Goal: Answer question/provide support: Share knowledge or assist other users

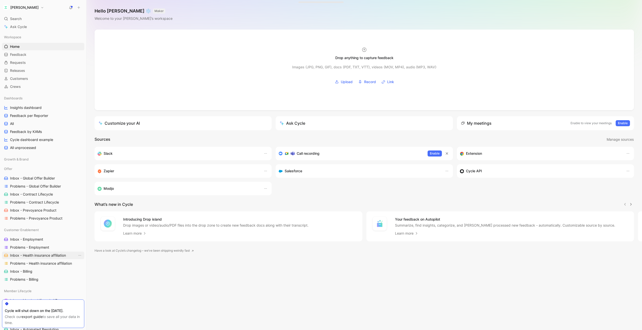
click at [24, 258] on span "Inbox - Health insurance affiliation" at bounding box center [38, 255] width 56 height 5
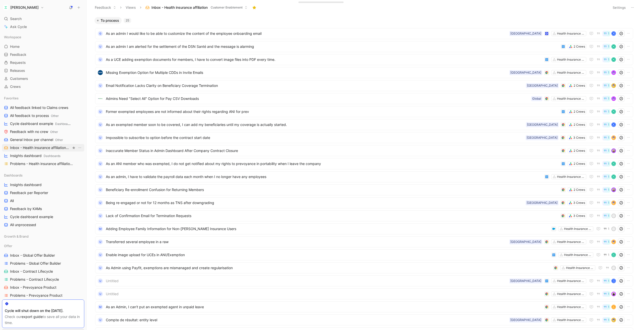
click at [39, 149] on span "Inbox - Health insurance affiliation Customer Enablement" at bounding box center [40, 147] width 61 height 5
click at [183, 33] on span "As an admin I would like to be able to customize the content of the employee on…" at bounding box center [306, 34] width 401 height 6
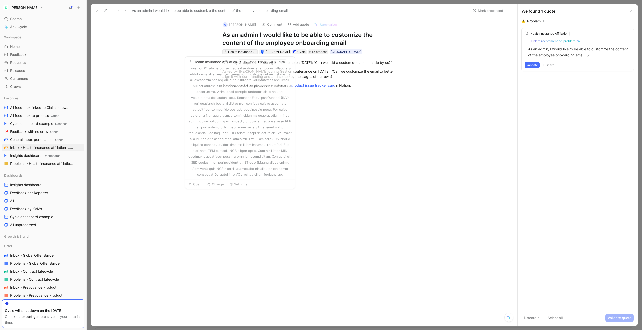
click at [248, 53] on div "Health Insurance Affiliation" at bounding box center [242, 51] width 28 height 5
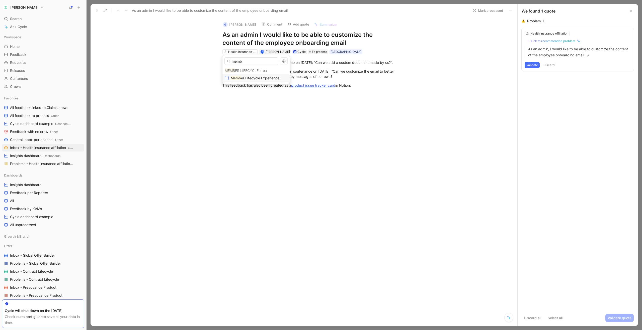
type input "memb"
click at [227, 78] on icon at bounding box center [227, 78] width 2 height 2
click at [546, 40] on div "Link to recommended problem" at bounding box center [552, 41] width 44 height 4
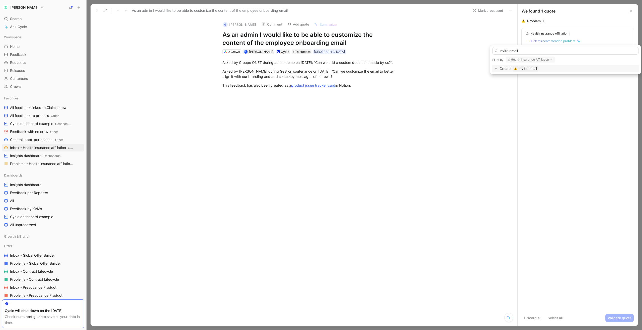
type input "invite email"
click at [539, 60] on button "Health Insurance Affiliation" at bounding box center [530, 60] width 50 height 6
type input "memb"
click at [532, 87] on span "er Lifecycle Experience" at bounding box center [537, 87] width 38 height 4
click at [525, 50] on input "invite email" at bounding box center [565, 51] width 146 height 8
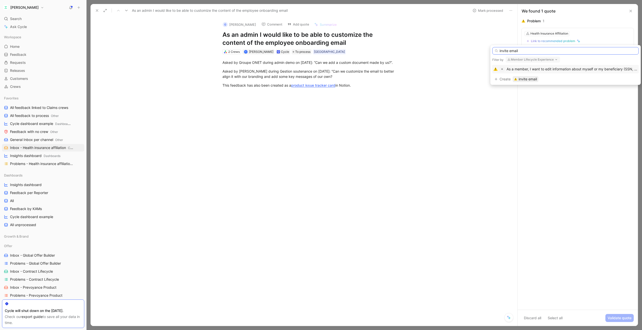
drag, startPoint x: 528, startPoint y: 50, endPoint x: 497, endPoint y: 52, distance: 30.9
click at [497, 52] on div "invite email" at bounding box center [565, 51] width 146 height 8
click at [498, 79] on div "Create invite email" at bounding box center [565, 79] width 142 height 6
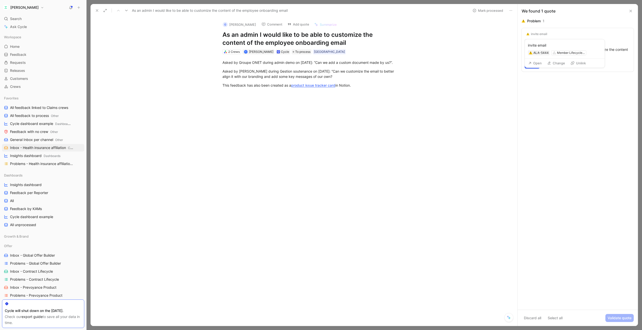
click at [553, 61] on button "Change" at bounding box center [556, 63] width 22 height 7
click at [537, 32] on div "invite email" at bounding box center [538, 34] width 16 height 4
click at [538, 34] on div "invite email" at bounding box center [538, 34] width 16 height 4
click at [539, 46] on div "invite email" at bounding box center [564, 45] width 74 height 6
click at [542, 46] on div "invite email" at bounding box center [564, 45] width 74 height 6
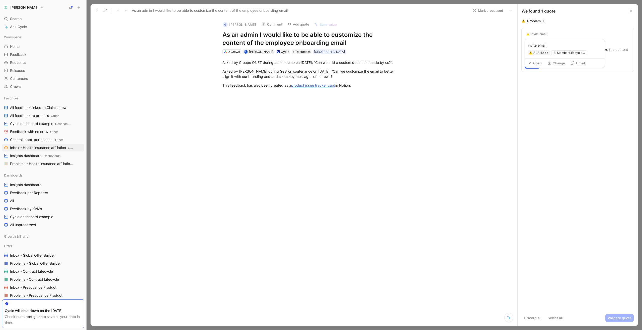
click at [537, 63] on button "Open" at bounding box center [534, 63] width 18 height 7
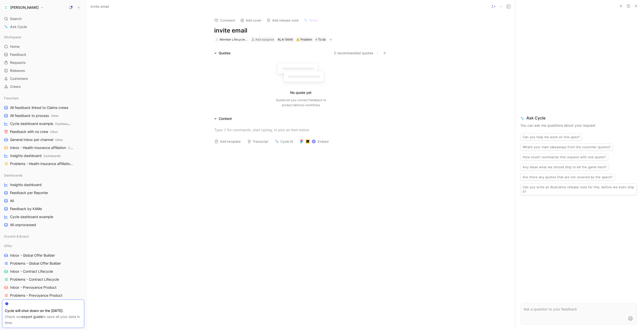
click at [236, 32] on h1 "invite email" at bounding box center [300, 31] width 173 height 8
drag, startPoint x: 252, startPoint y: 31, endPoint x: 207, endPoint y: 29, distance: 45.2
click at [207, 29] on div "Comment Add cover Add release note Write invite email Member Lifecycle Experien…" at bounding box center [300, 27] width 192 height 29
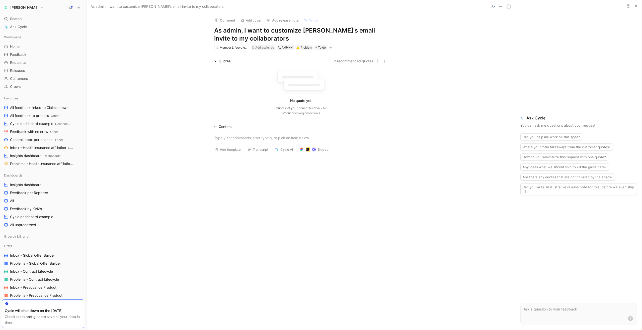
click at [331, 47] on icon "button" at bounding box center [330, 47] width 0 height 3
click at [295, 78] on div "Personas" at bounding box center [299, 75] width 70 height 8
click at [284, 89] on span "Admins" at bounding box center [278, 90] width 12 height 4
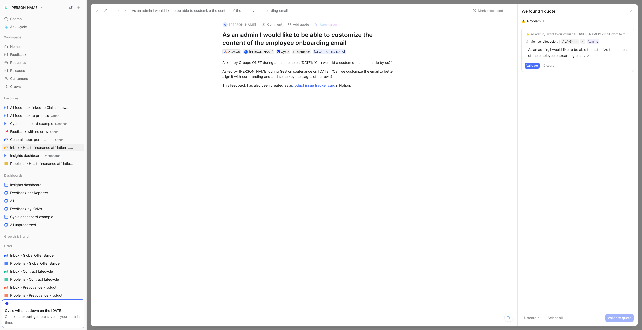
click at [230, 52] on div "2 Crews" at bounding box center [234, 51] width 12 height 5
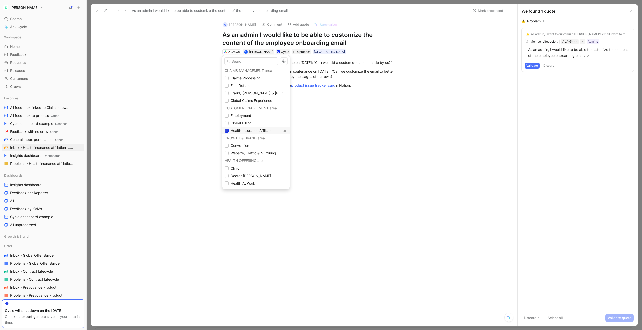
click at [226, 132] on icon at bounding box center [226, 130] width 3 height 3
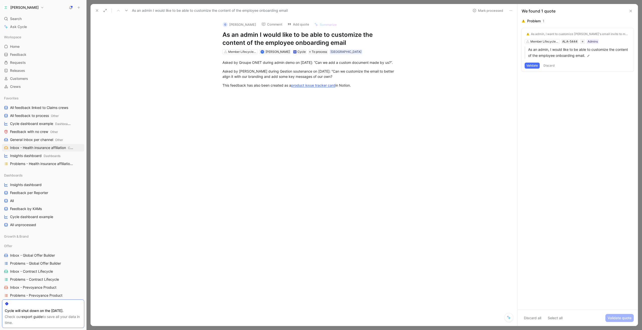
click at [97, 9] on icon at bounding box center [97, 11] width 4 height 4
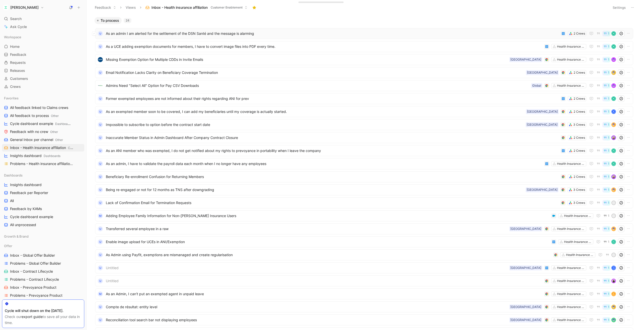
click at [200, 34] on span "As an admin I am alerted for the settlement of the DSN Santé and the message is…" at bounding box center [332, 34] width 453 height 6
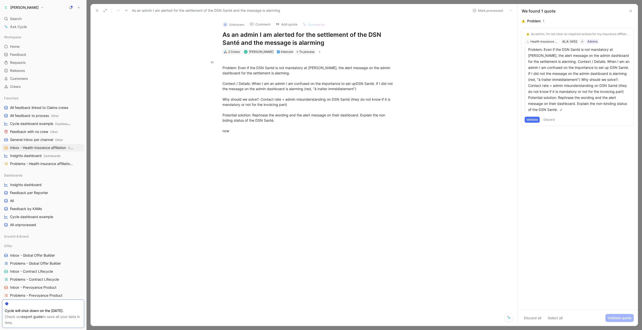
click at [235, 51] on div "2 Crews" at bounding box center [234, 51] width 12 height 5
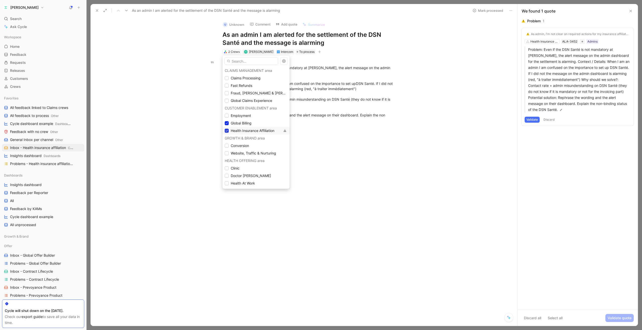
click at [227, 130] on icon at bounding box center [226, 130] width 3 height 3
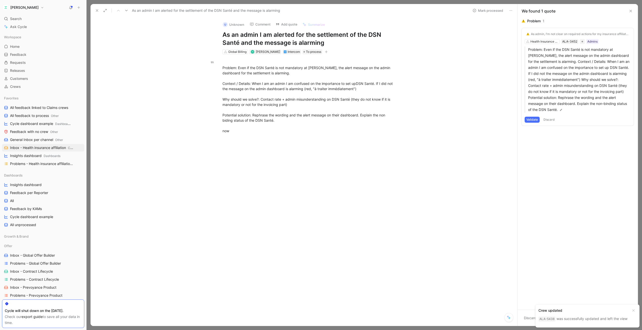
click at [533, 41] on div "As admin, I'm not clear on required actions for my insurance affiliations to be…" at bounding box center [577, 77] width 112 height 98
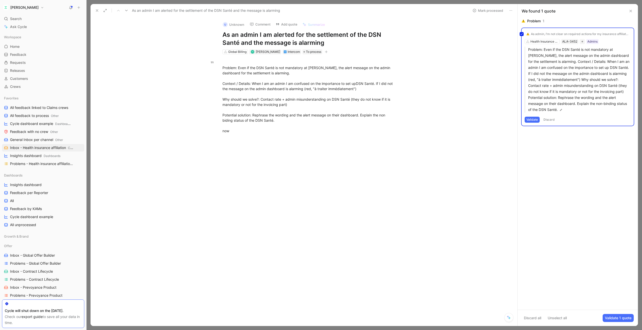
click at [550, 39] on div "As admin, I'm not clear on required actions for my insurance affiliations to be…" at bounding box center [577, 77] width 112 height 98
click at [549, 41] on div "As admin, I'm not clear on required actions for my insurance affiliations to be…" at bounding box center [577, 77] width 112 height 98
click at [566, 80] on p "Problem: Even if the DSN Santé is not mandatory at [PERSON_NAME], the alert mes…" at bounding box center [579, 80] width 102 height 66
click at [542, 41] on div "As admin, I'm not clear on required actions for my insurance affiliations to be…" at bounding box center [577, 83] width 112 height 111
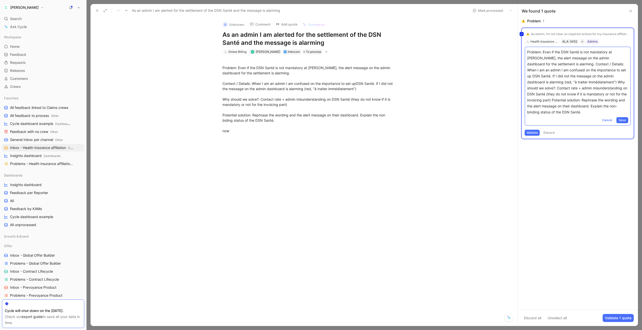
click at [488, 73] on div "​ ​Problem: Even if the DSN Santé is not mandatory at [PERSON_NAME], the alert …" at bounding box center [309, 96] width 416 height 85
click at [606, 121] on div "As admin, I'm not clear on required actions for my insurance affiliations to be…" at bounding box center [577, 83] width 112 height 111
click at [604, 120] on span "Cancel" at bounding box center [607, 120] width 10 height 5
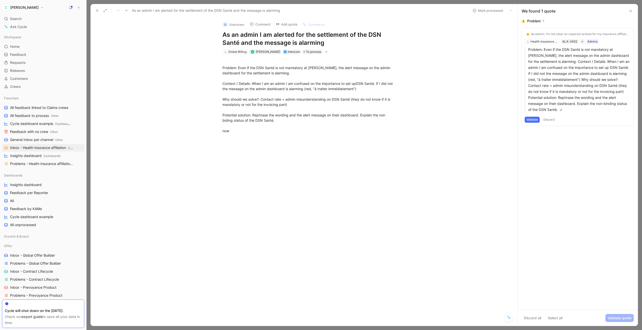
click at [582, 160] on div "Problem 1 As admin, I'm not clear on required actions for my insurance affiliat…" at bounding box center [577, 164] width 120 height 292
click at [570, 58] on div "Health Insurance Affiliation" at bounding box center [570, 58] width 28 height 5
type input "billing"
click at [561, 78] on p "Problem: Even if the DSN Santé is not mandatory at [PERSON_NAME], the alert mes…" at bounding box center [579, 80] width 102 height 66
click at [551, 158] on div "Problem 1 As admin, I'm not clear on required actions for my insurance affiliat…" at bounding box center [577, 164] width 120 height 292
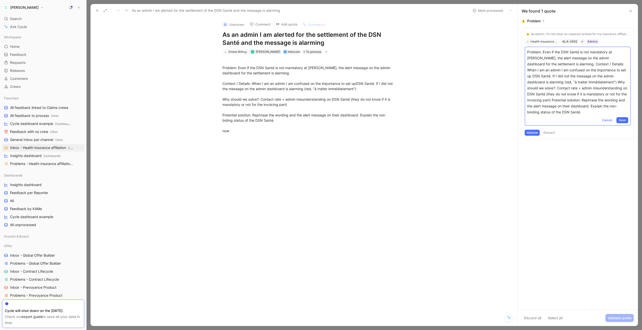
click at [550, 43] on div "As admin, I'm not clear on required actions for my insurance affiliations to be…" at bounding box center [577, 83] width 112 height 111
click at [550, 41] on div "As admin, I'm not clear on required actions for my insurance affiliations to be…" at bounding box center [577, 83] width 112 height 111
click at [571, 58] on div "Health Insurance Affiliation" at bounding box center [570, 58] width 28 height 5
type input "bill"
click at [561, 77] on p "Problem: Even if the DSN Santé is not mandatory at [PERSON_NAME], the alert mes…" at bounding box center [577, 82] width 101 height 66
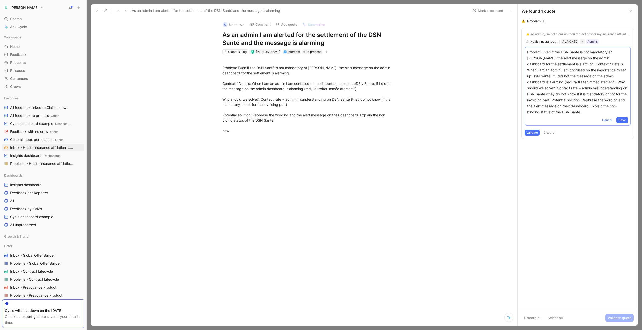
click at [564, 161] on div "Problem 1 As admin, I'm not clear on required actions for my insurance affiliat…" at bounding box center [577, 164] width 120 height 292
click at [604, 121] on span "Cancel" at bounding box center [607, 120] width 10 height 5
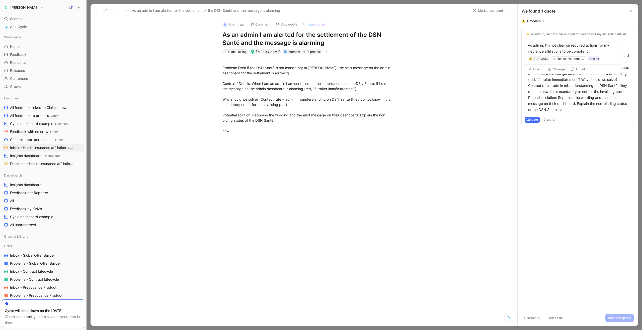
click at [577, 70] on button "Unlink" at bounding box center [578, 69] width 20 height 7
click at [557, 32] on div "Global Customer Dashboard" at bounding box center [549, 33] width 39 height 5
type input "billing"
click at [545, 54] on mark "Billing" at bounding box center [542, 52] width 10 height 4
click at [547, 42] on div "Link to recommended problem" at bounding box center [552, 41] width 44 height 4
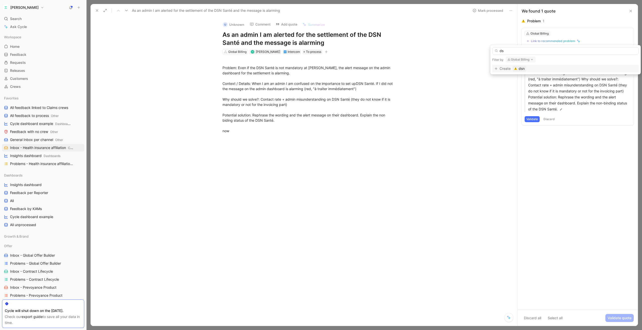
type input "d"
type input "w"
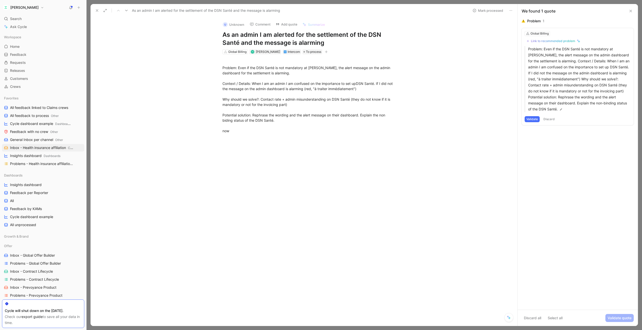
click at [96, 10] on icon at bounding box center [97, 11] width 4 height 4
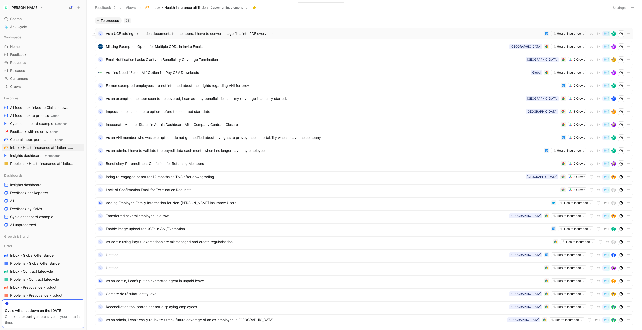
click at [179, 35] on span "As a UCE adding exemption documents for members, I have to convert image files …" at bounding box center [324, 34] width 436 height 6
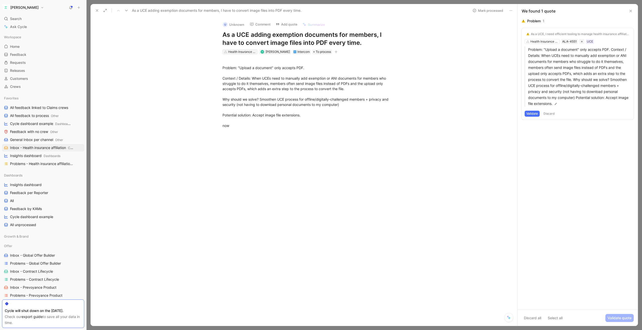
click at [237, 52] on div "Health Insurance Affiliation" at bounding box center [242, 51] width 28 height 5
click at [226, 77] on icon at bounding box center [226, 78] width 3 height 3
click at [271, 61] on input "membe" at bounding box center [251, 61] width 54 height 8
type input "m"
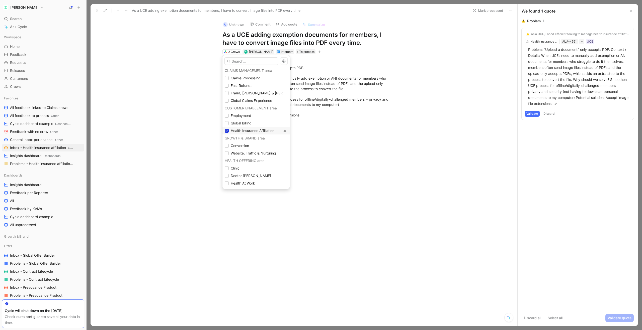
click at [227, 130] on icon at bounding box center [226, 130] width 3 height 3
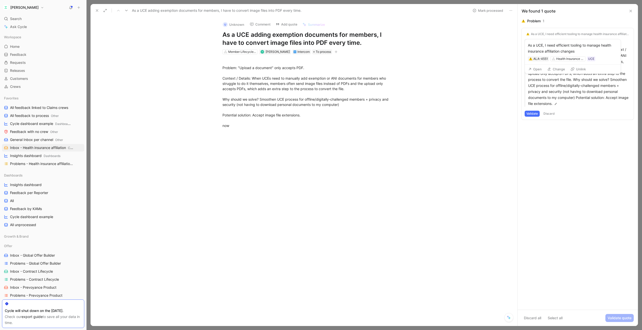
click at [576, 70] on button "Unlink" at bounding box center [578, 69] width 20 height 7
click at [549, 32] on div "Health Insurance Affiliation" at bounding box center [549, 33] width 38 height 5
type input "member"
click at [547, 58] on span "Lifecycle Experience" at bounding box center [557, 60] width 34 height 4
click at [96, 11] on icon at bounding box center [97, 11] width 4 height 4
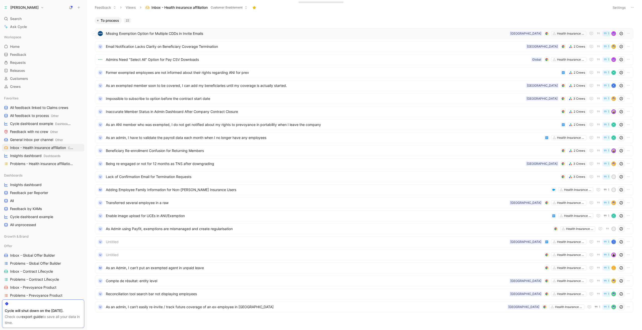
click at [172, 32] on span "Missing Exemption Option for Multiple CDDs in Invite Emails" at bounding box center [306, 34] width 401 height 6
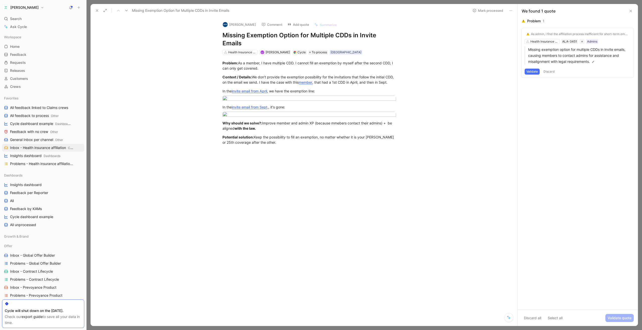
click at [271, 25] on button "Comment" at bounding box center [271, 24] width 25 height 7
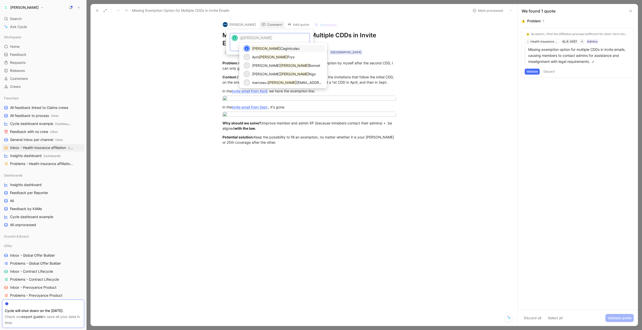
click at [280, 49] on span "Caginicolau" at bounding box center [289, 48] width 19 height 4
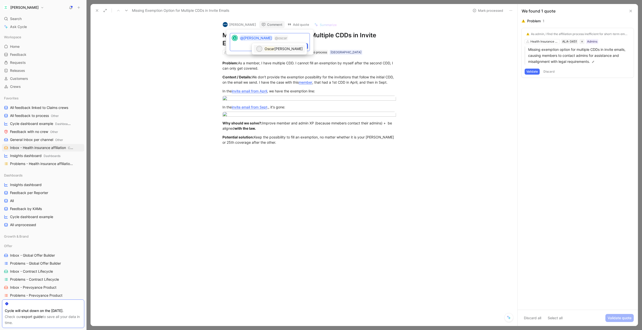
click at [267, 49] on mark "Oscar" at bounding box center [269, 49] width 10 height 4
click at [251, 39] on p "@[PERSON_NAME] @[PERSON_NAME] I’m surprised by this case. I don’t think we inte…" at bounding box center [273, 43] width 69 height 17
click at [291, 43] on p "@Oscar I’m surprised by this case. I don’t think we intentionally" at bounding box center [273, 40] width 69 height 11
click at [256, 37] on p "@Oscar I’m surprised by this case. I don’t think we intentionally restrict exem…" at bounding box center [273, 46] width 69 height 22
click at [261, 49] on span "[PERSON_NAME]" at bounding box center [273, 49] width 28 height 4
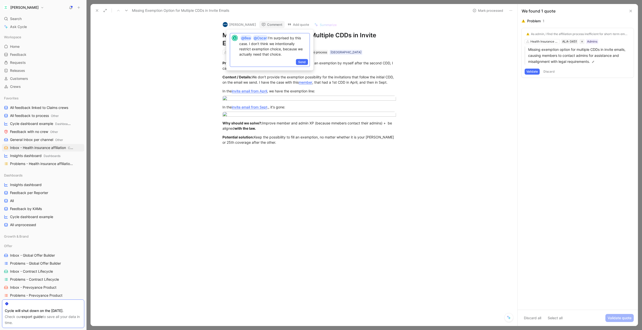
click at [246, 45] on p "@Bea @Oscar I’m surprised by this case. I don’t think we intentionally restrict…" at bounding box center [273, 46] width 69 height 22
click at [287, 56] on p "@Bea @Oscar I’m surprised by this case. I don’t think we intentionally restrict…" at bounding box center [273, 46] width 69 height 22
click at [252, 37] on p "@Bea @Oscar I’m surprised by this case. I don’t think we intentionally restrict…" at bounding box center [273, 54] width 69 height 38
click at [281, 56] on span "[PERSON_NAME]" at bounding box center [295, 57] width 28 height 4
click at [300, 69] on span "Send" at bounding box center [302, 69] width 8 height 5
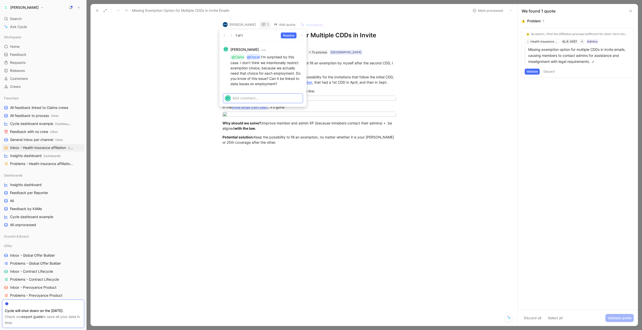
click at [245, 99] on p at bounding box center [266, 97] width 69 height 5
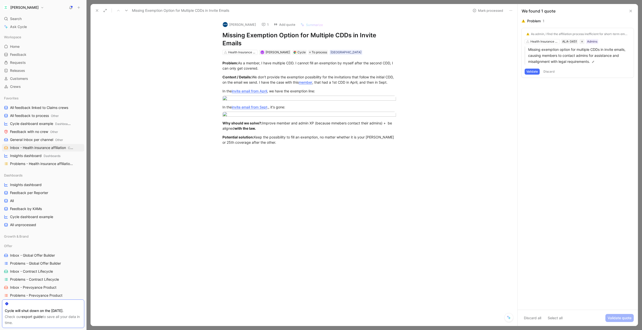
click at [532, 72] on button "Validate" at bounding box center [531, 72] width 15 height 6
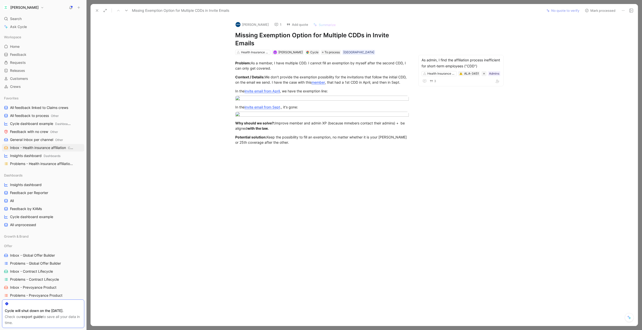
click at [127, 11] on icon at bounding box center [126, 11] width 4 height 4
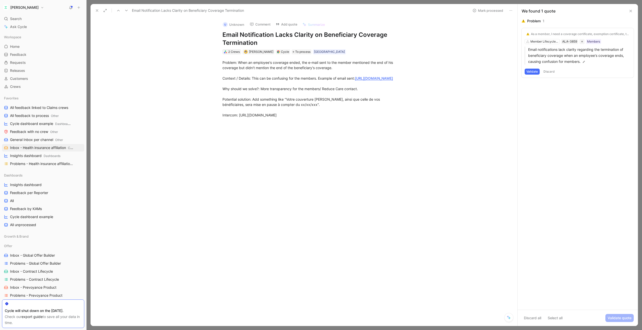
click at [234, 53] on div "2 Crews" at bounding box center [234, 51] width 12 height 5
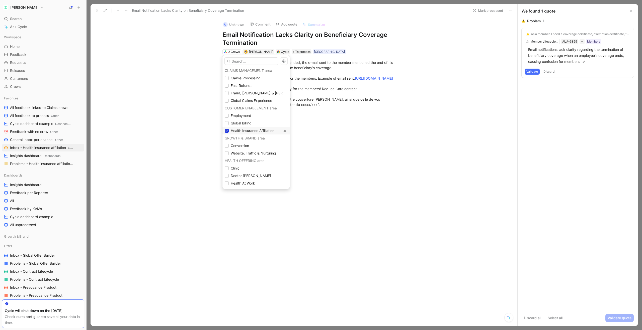
click at [228, 132] on div at bounding box center [227, 131] width 4 height 4
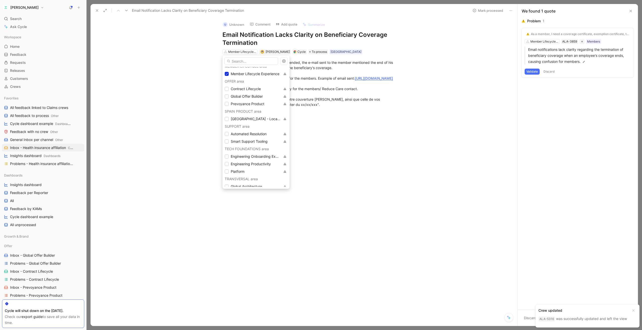
scroll to position [148, 0]
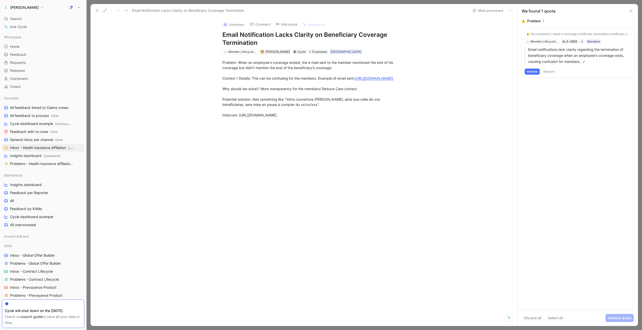
click at [126, 10] on use at bounding box center [126, 11] width 3 height 2
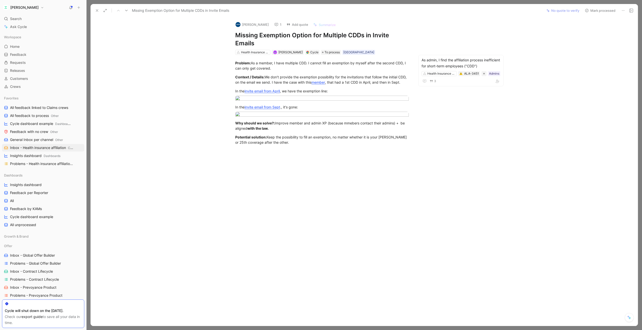
click at [126, 10] on icon at bounding box center [126, 11] width 4 height 4
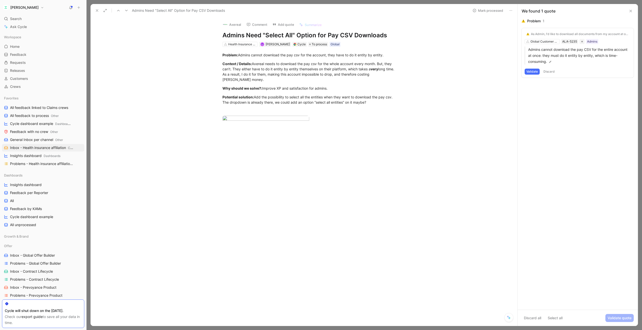
click at [261, 25] on button "Comment" at bounding box center [256, 24] width 25 height 7
click at [267, 47] on span "maingueux" at bounding box center [276, 48] width 18 height 4
click at [292, 53] on span "Send" at bounding box center [289, 52] width 8 height 5
click at [551, 73] on button "Discard" at bounding box center [548, 72] width 15 height 6
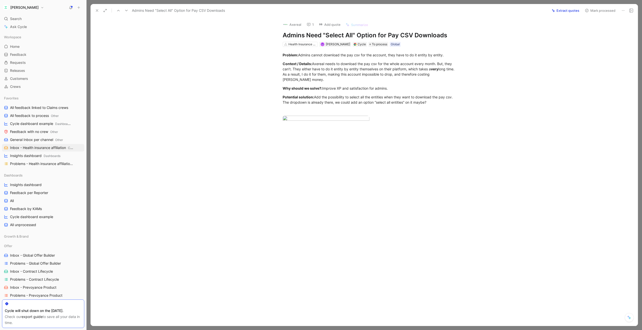
click at [589, 11] on button "Mark processed" at bounding box center [599, 10] width 35 height 7
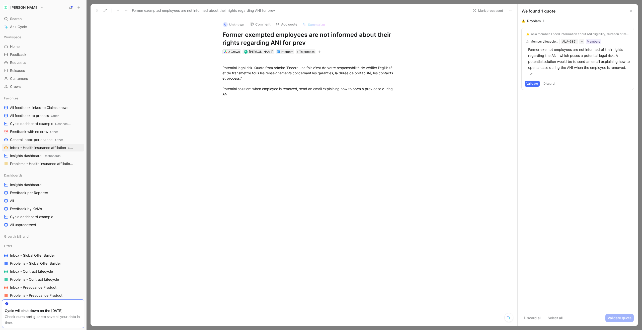
click at [229, 52] on div "2 Crews" at bounding box center [234, 51] width 12 height 5
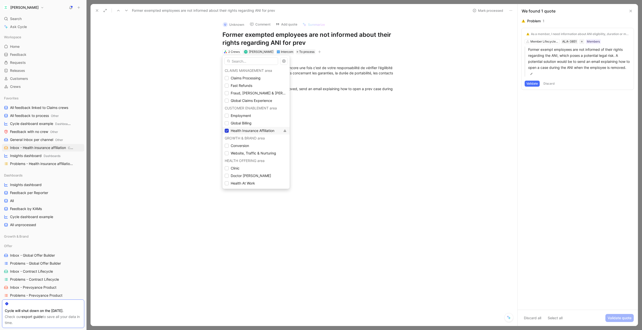
click at [227, 130] on icon at bounding box center [226, 130] width 3 height 3
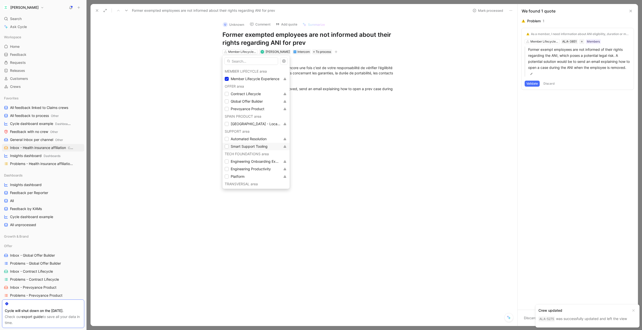
scroll to position [142, 0]
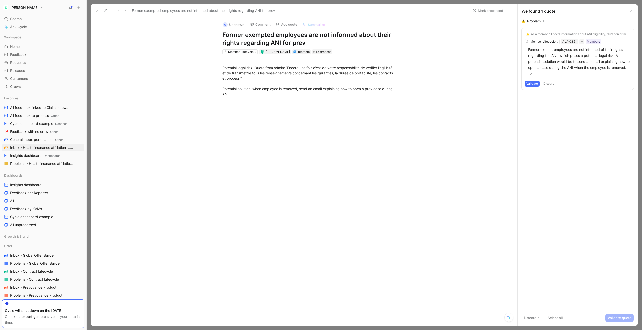
click at [126, 10] on use at bounding box center [126, 11] width 3 height 2
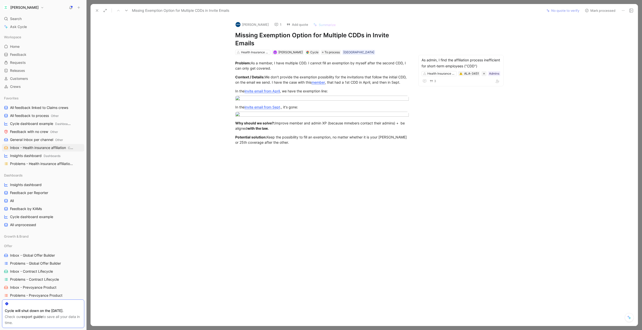
click at [126, 10] on use at bounding box center [126, 11] width 3 height 2
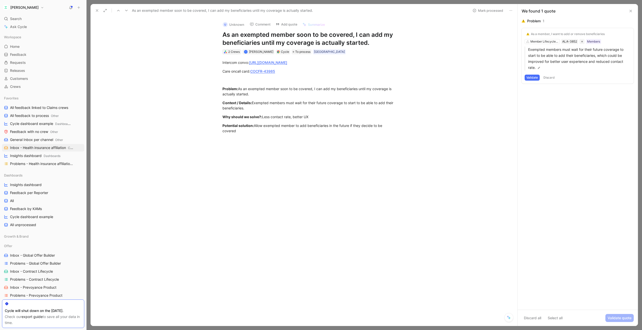
click at [229, 53] on div "2 Crews" at bounding box center [234, 51] width 12 height 5
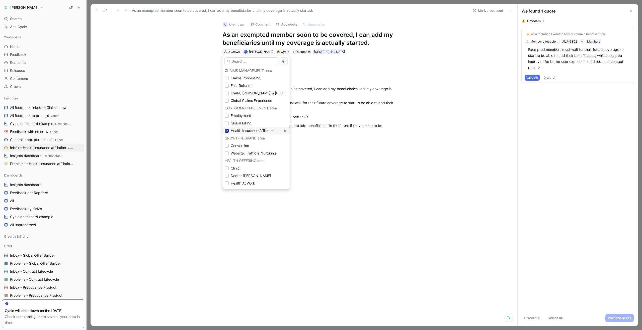
click at [227, 130] on icon at bounding box center [226, 130] width 3 height 3
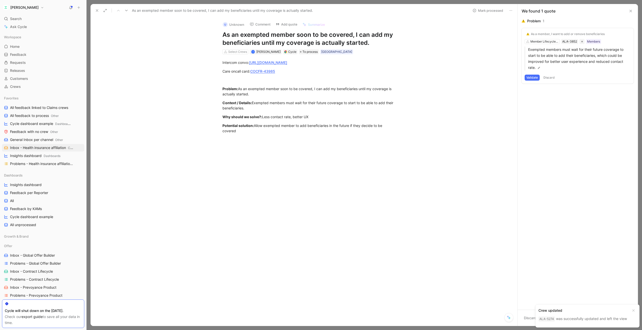
click at [128, 11] on icon at bounding box center [126, 11] width 4 height 4
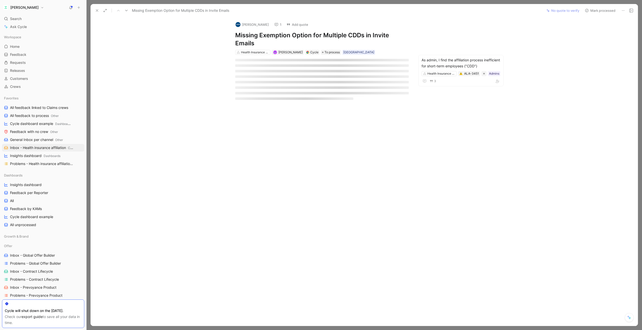
click at [128, 11] on icon at bounding box center [126, 11] width 4 height 4
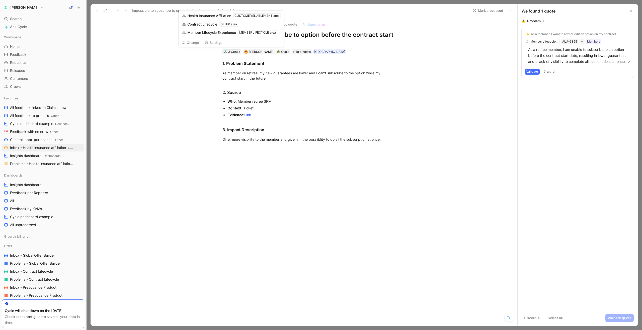
click at [232, 52] on div "3 Crews" at bounding box center [234, 51] width 12 height 5
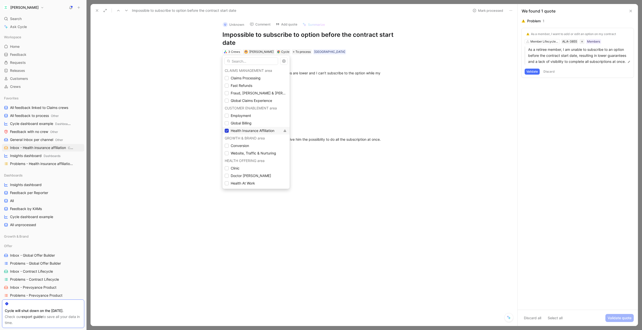
click at [227, 131] on icon at bounding box center [226, 130] width 3 height 3
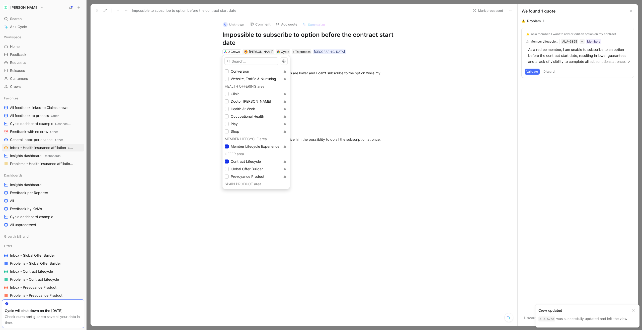
scroll to position [76, 0]
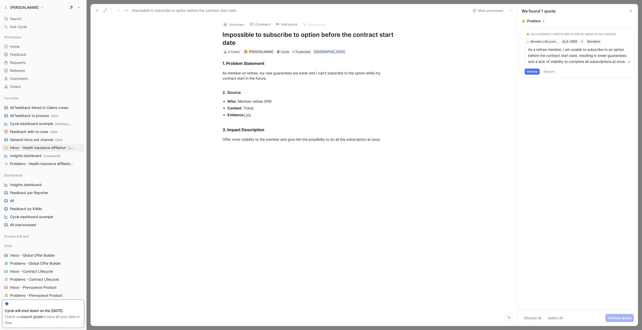
click at [126, 9] on icon at bounding box center [126, 11] width 4 height 4
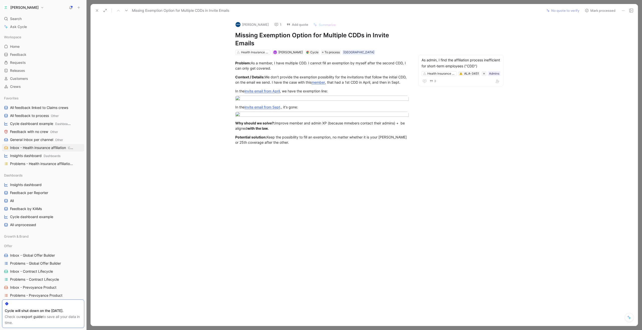
click at [125, 9] on icon at bounding box center [126, 11] width 4 height 4
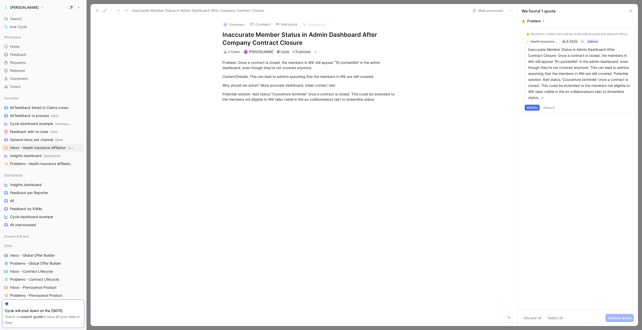
click at [534, 109] on button "Validate" at bounding box center [531, 108] width 15 height 6
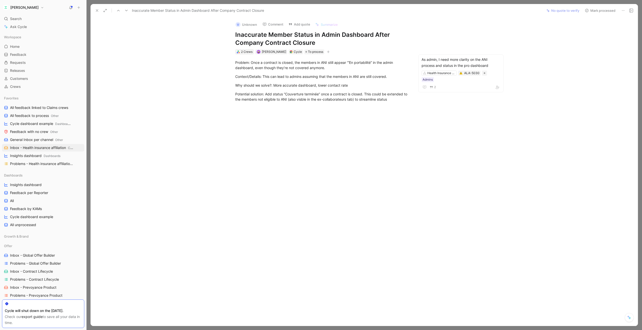
click at [244, 52] on div "2 Crews" at bounding box center [247, 51] width 12 height 5
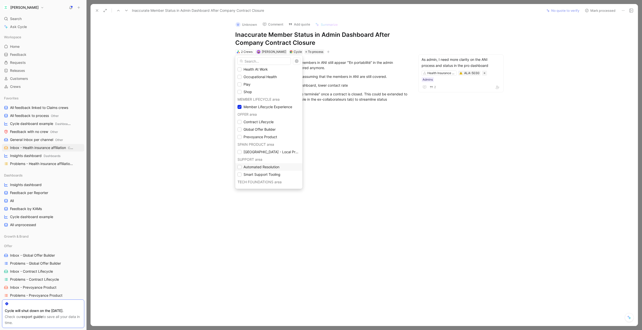
scroll to position [96, 0]
click at [238, 125] on icon at bounding box center [239, 125] width 3 height 3
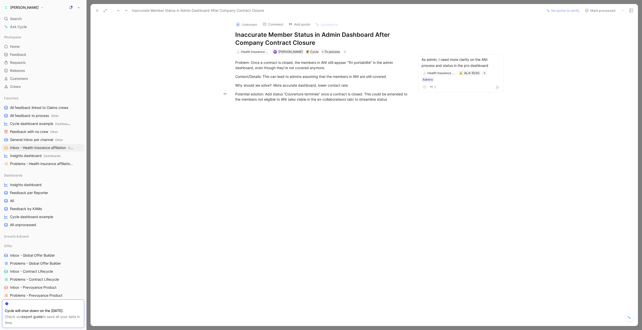
click at [589, 12] on button "Mark processed" at bounding box center [599, 10] width 35 height 7
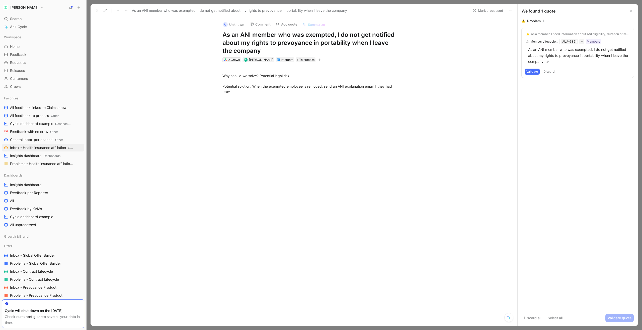
click at [226, 59] on icon at bounding box center [226, 60] width 4 height 4
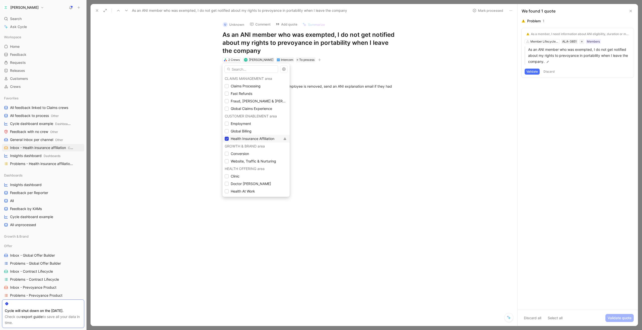
click at [228, 140] on div at bounding box center [227, 139] width 4 height 4
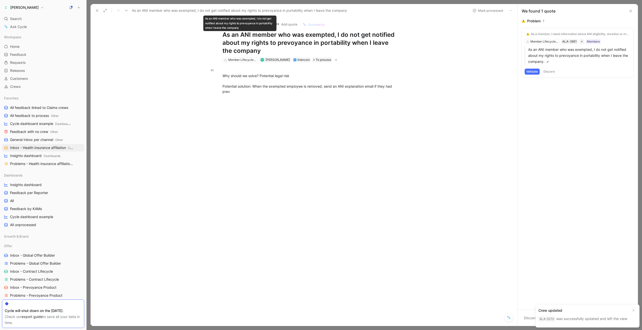
click at [126, 10] on icon at bounding box center [126, 11] width 4 height 4
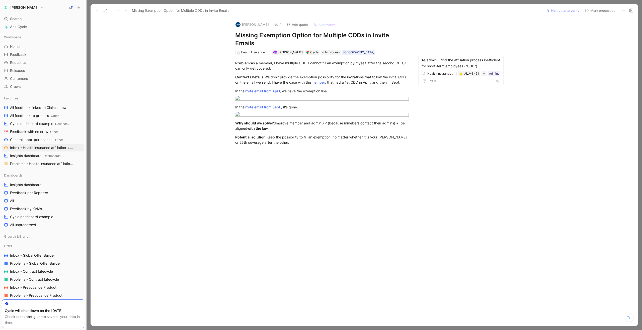
click at [126, 9] on icon at bounding box center [126, 11] width 4 height 4
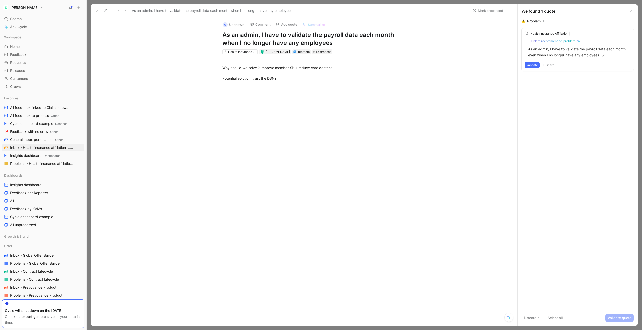
click at [243, 49] on div "Health Insurance Affiliation N [PERSON_NAME] Medegan Intercom To process" at bounding box center [309, 52] width 174 height 6
click at [237, 51] on div "Health Insurance Affiliation" at bounding box center [242, 51] width 28 height 5
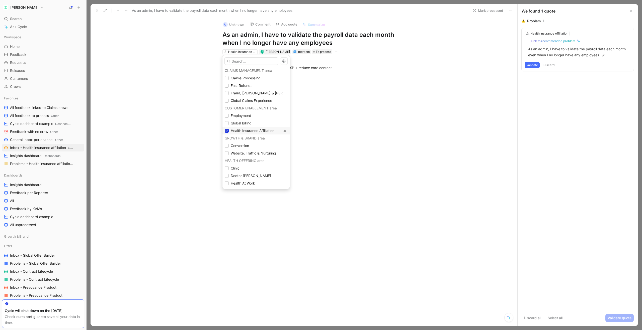
click at [227, 129] on icon at bounding box center [226, 130] width 3 height 3
click at [227, 123] on icon at bounding box center [227, 124] width 2 height 2
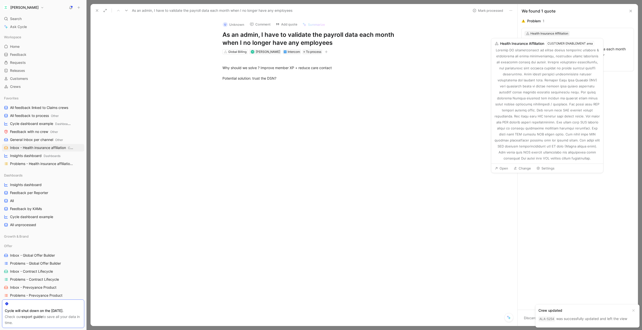
click at [537, 33] on div "Health Insurance Affiliation" at bounding box center [549, 33] width 38 height 5
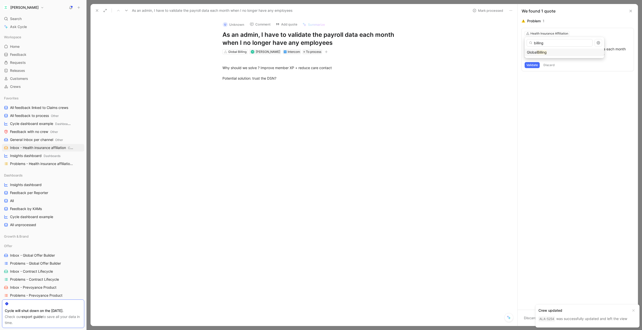
type input "billing"
click at [535, 52] on span "Global" at bounding box center [531, 52] width 10 height 4
click at [434, 85] on div "​ Why should we solve ? Improve member XP + reduce care contact ​ Potential sol…" at bounding box center [309, 70] width 416 height 32
click at [125, 10] on icon at bounding box center [126, 11] width 4 height 4
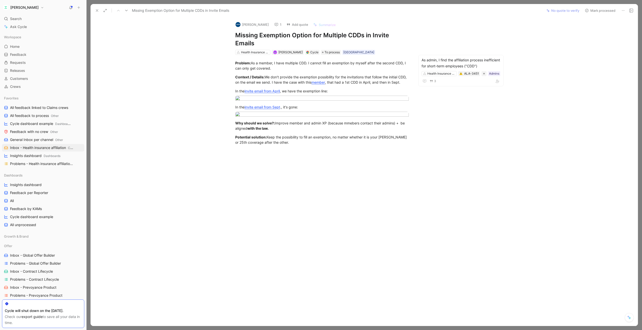
click at [125, 11] on icon at bounding box center [126, 11] width 4 height 4
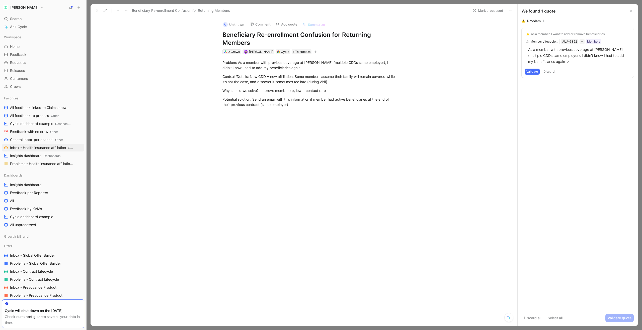
click at [229, 52] on div "2 Crews" at bounding box center [234, 51] width 12 height 5
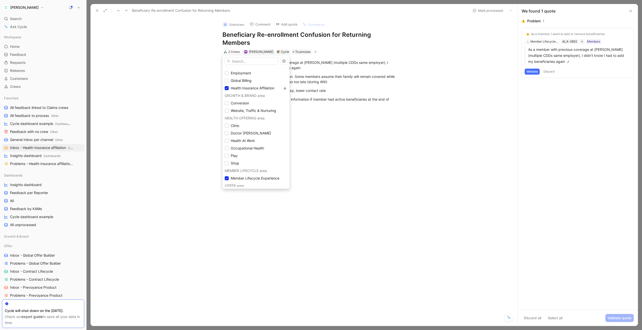
scroll to position [38, 0]
click at [227, 93] on icon at bounding box center [226, 92] width 3 height 3
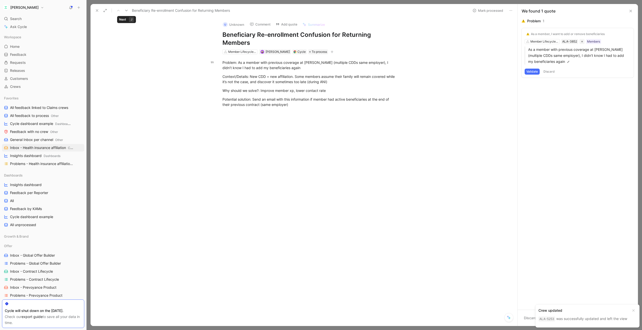
click at [125, 10] on icon at bounding box center [126, 11] width 4 height 4
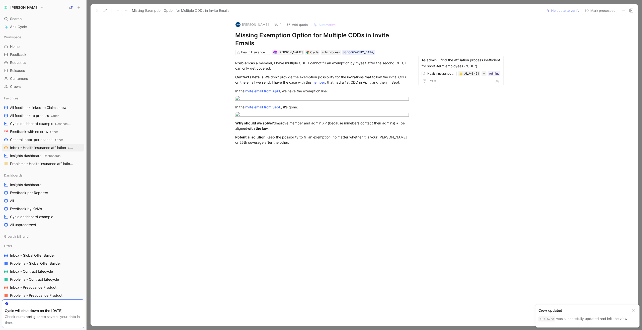
click at [125, 10] on icon at bounding box center [126, 11] width 4 height 4
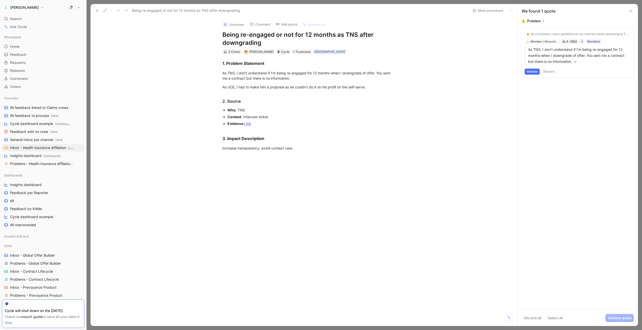
click at [232, 52] on div "3 Crews" at bounding box center [234, 51] width 12 height 5
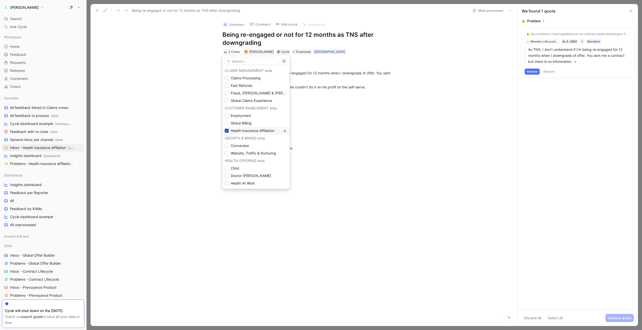
click at [226, 130] on icon at bounding box center [226, 130] width 3 height 3
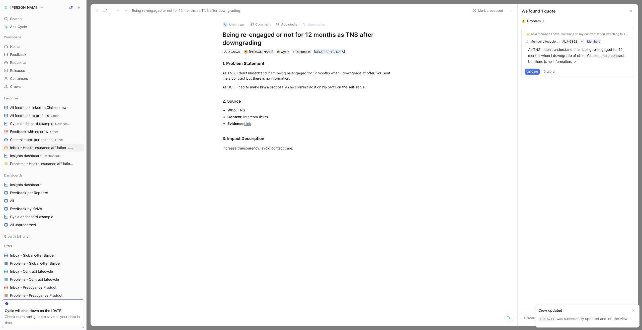
click at [127, 10] on icon at bounding box center [126, 11] width 4 height 4
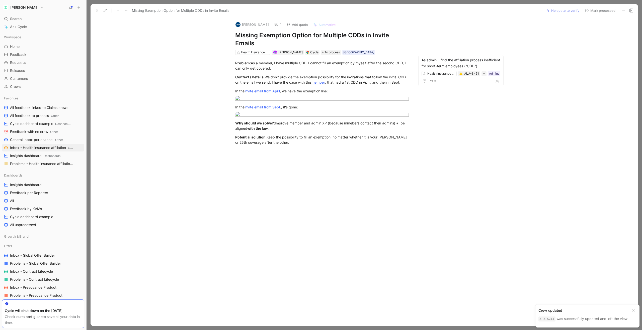
click at [127, 10] on icon at bounding box center [126, 11] width 4 height 4
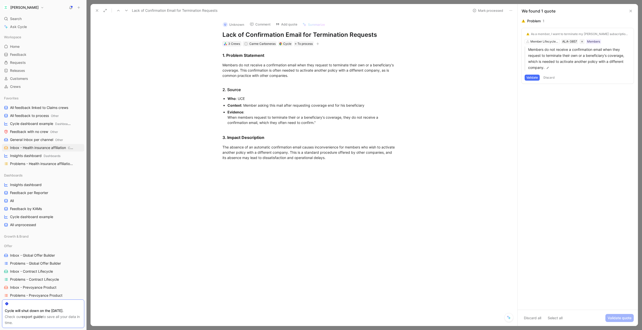
click at [228, 43] on div "3 Crews" at bounding box center [232, 44] width 18 height 5
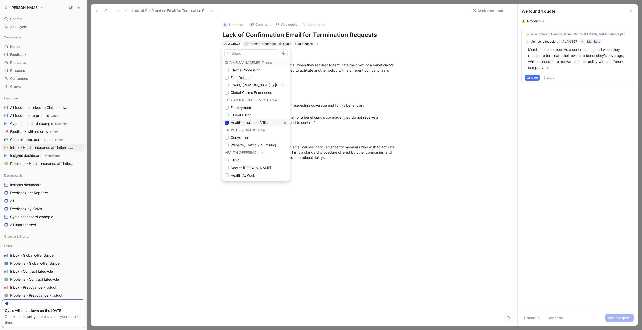
click at [226, 123] on icon at bounding box center [227, 123] width 2 height 2
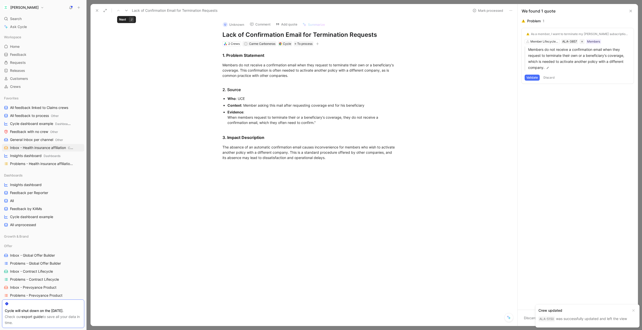
click at [126, 11] on use at bounding box center [126, 11] width 3 height 2
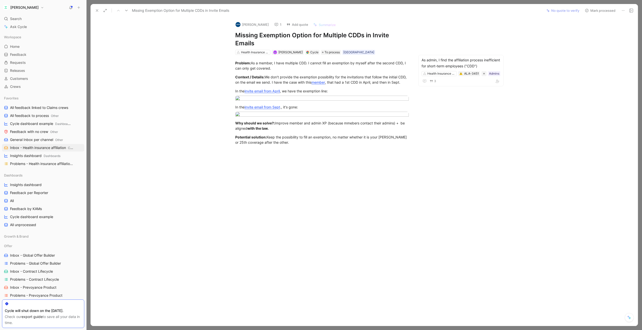
click at [126, 11] on use at bounding box center [126, 11] width 3 height 2
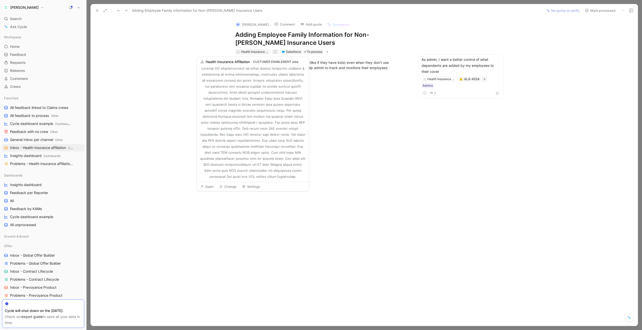
click at [247, 52] on div "Health Insurance Affiliation" at bounding box center [255, 51] width 28 height 5
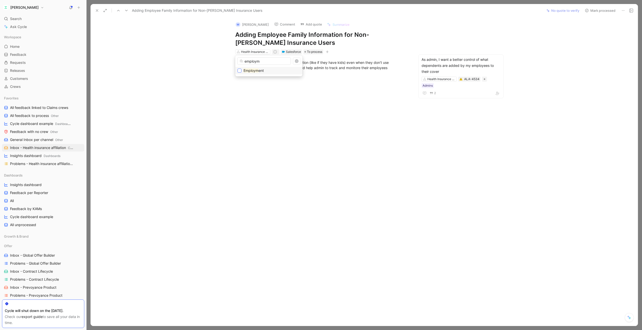
type input "employm"
click at [239, 72] on icon at bounding box center [239, 70] width 3 height 3
drag, startPoint x: 267, startPoint y: 62, endPoint x: 243, endPoint y: 62, distance: 23.6
click at [243, 62] on input "employm" at bounding box center [264, 61] width 54 height 8
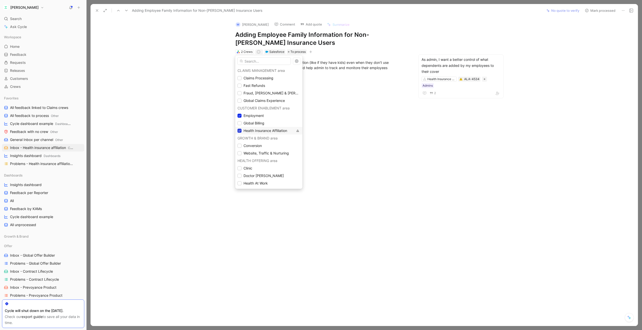
click at [238, 130] on icon at bounding box center [239, 130] width 3 height 3
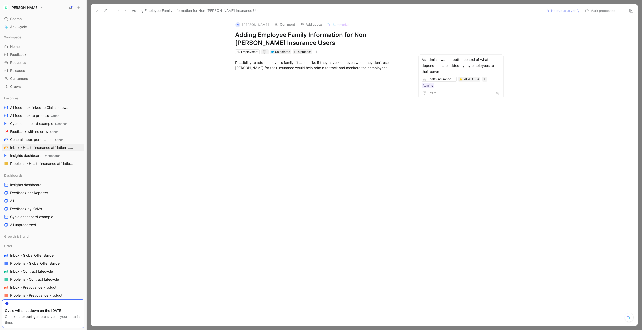
click at [602, 11] on button "Mark processed" at bounding box center [599, 10] width 35 height 7
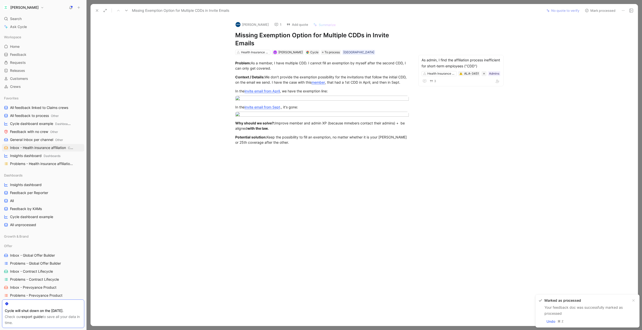
click at [94, 10] on button at bounding box center [96, 10] width 7 height 7
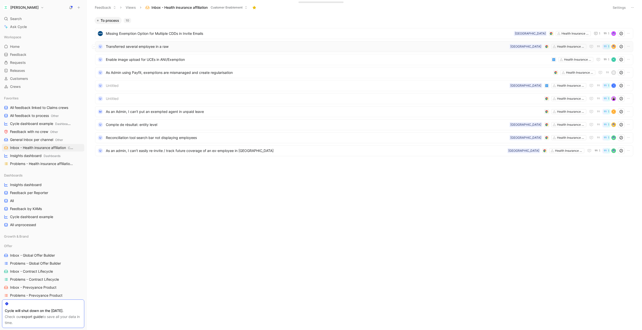
click at [177, 48] on span "Transferred several employee in a raw" at bounding box center [306, 47] width 401 height 6
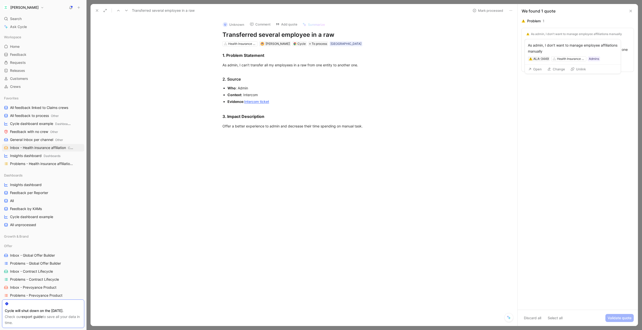
click at [574, 69] on button "Unlink" at bounding box center [578, 69] width 20 height 7
click at [552, 34] on div "Health Insurance Affiliation" at bounding box center [549, 33] width 38 height 5
type input "employ"
click at [544, 52] on span "ment" at bounding box center [543, 52] width 8 height 4
click at [243, 44] on div "Health Insurance Affiliation" at bounding box center [242, 43] width 28 height 5
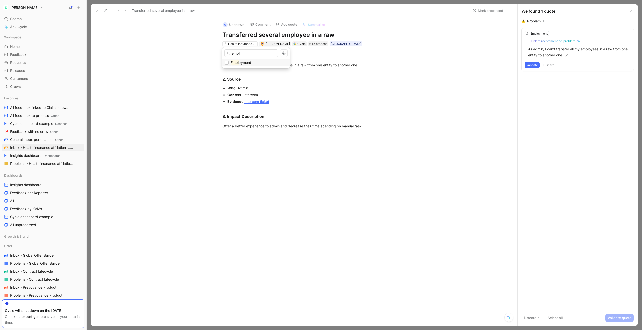
type input "empl"
click at [247, 62] on span "oyment" at bounding box center [245, 62] width 12 height 4
drag, startPoint x: 241, startPoint y: 53, endPoint x: 223, endPoint y: 53, distance: 18.0
click at [223, 53] on div "empl Empl oyment" at bounding box center [255, 57] width 67 height 21
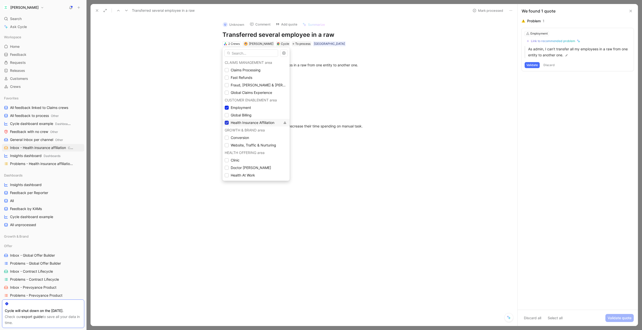
click at [227, 123] on icon at bounding box center [227, 123] width 2 height 2
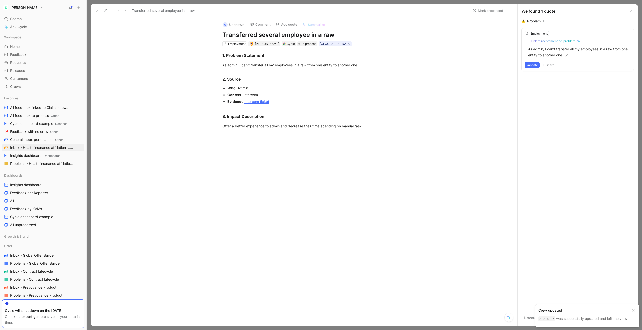
click at [126, 10] on icon at bounding box center [126, 11] width 4 height 4
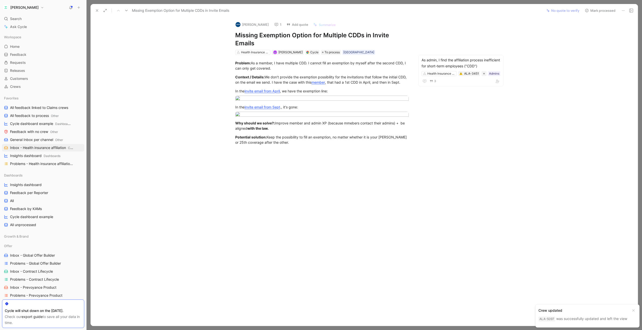
click at [126, 10] on icon at bounding box center [126, 11] width 4 height 4
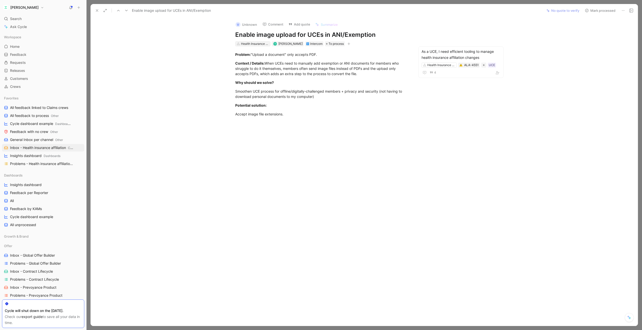
click at [251, 44] on div "Health Insurance Affiliation" at bounding box center [255, 43] width 28 height 5
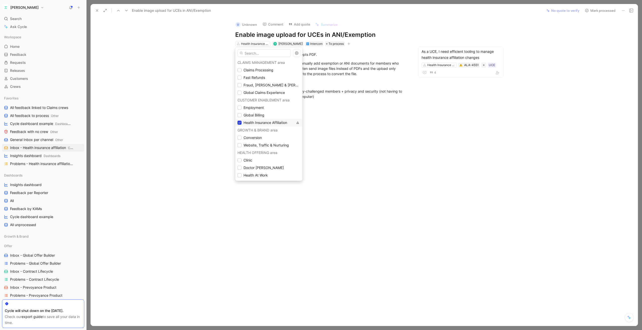
click at [240, 124] on icon at bounding box center [239, 122] width 3 height 3
click at [265, 53] on input "text" at bounding box center [264, 53] width 54 height 8
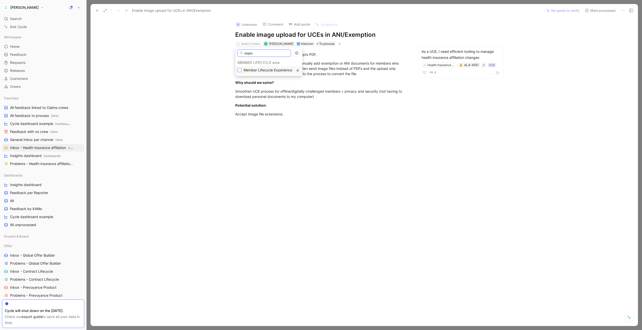
type input "mem"
click at [239, 71] on icon at bounding box center [239, 70] width 3 height 3
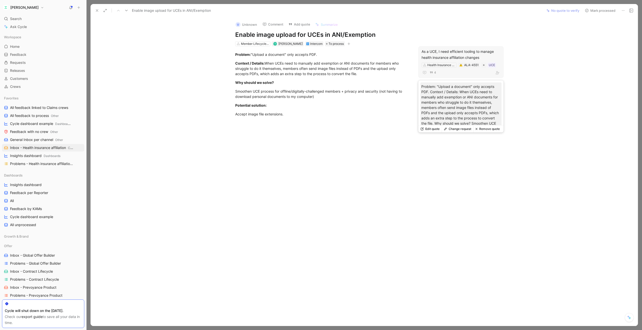
click at [487, 131] on button "Remove quote" at bounding box center [487, 129] width 29 height 7
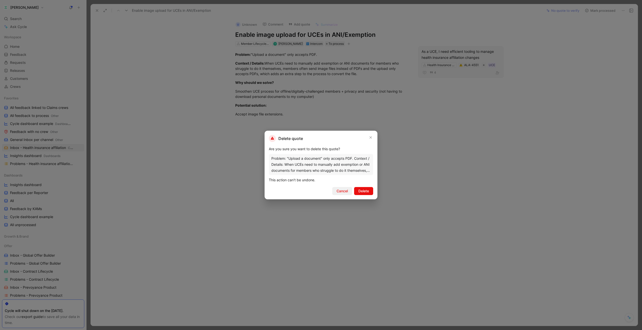
click at [345, 191] on span "Cancel" at bounding box center [341, 191] width 11 height 6
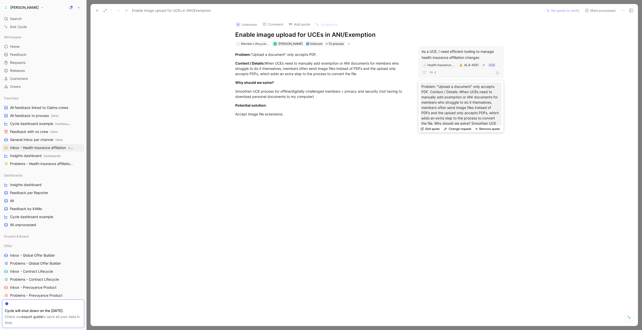
click at [456, 53] on div "As a UCE, I need efficient tooling to manage health insurance affiliation chang…" at bounding box center [460, 55] width 79 height 12
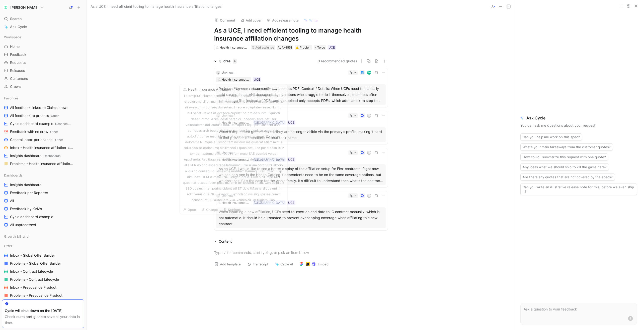
click at [242, 80] on div "Health Insurance Affiliation" at bounding box center [236, 79] width 28 height 5
type input "membe"
click at [224, 104] on mark "Membe" at bounding box center [224, 106] width 12 height 4
click at [383, 73] on icon at bounding box center [383, 72] width 3 height 1
click at [372, 89] on span "Change request" at bounding box center [370, 89] width 26 height 4
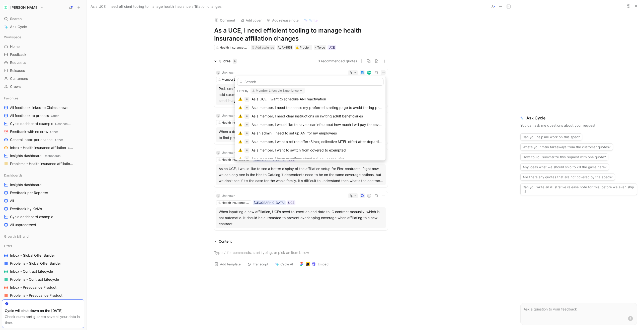
scroll to position [41, 0]
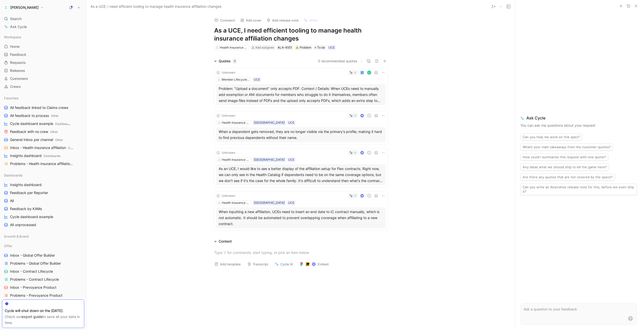
click at [383, 72] on icon at bounding box center [383, 73] width 4 height 4
click at [367, 91] on span "Change request" at bounding box center [370, 89] width 26 height 4
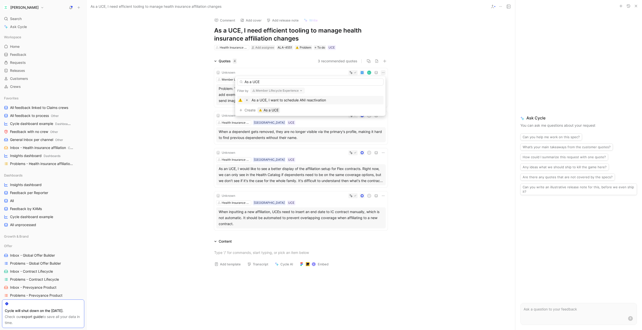
scroll to position [0, 0]
type input "As a UCE, I need support for more file types"
click at [269, 109] on span "As a UCE, I need support for more file types" at bounding box center [299, 110] width 72 height 6
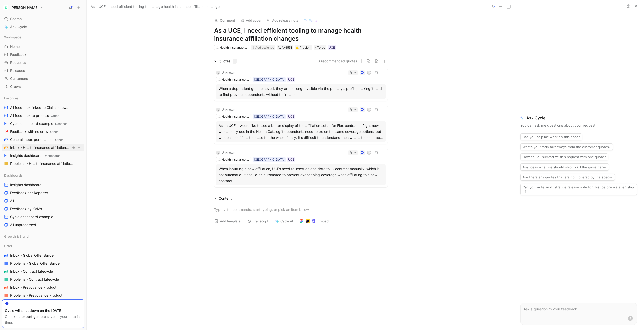
click at [27, 145] on span "Inbox - Health insurance affiliation Customer Enablement" at bounding box center [40, 147] width 61 height 5
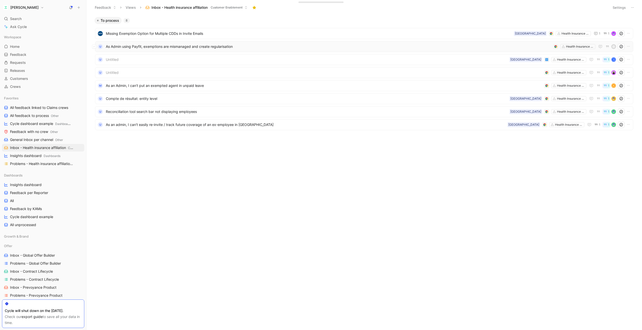
click at [190, 47] on span "As Admin using Payfit, exemptions are mismanaged and create regularisation" at bounding box center [328, 47] width 445 height 6
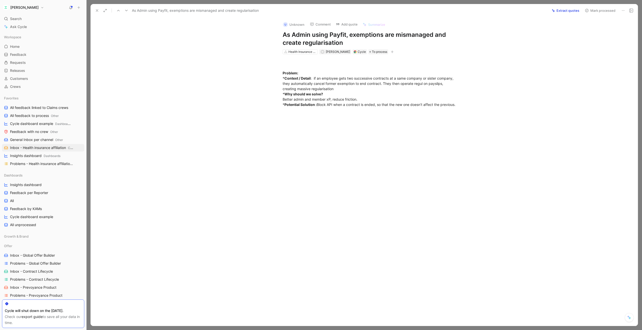
click at [318, 26] on button "Comment" at bounding box center [319, 24] width 25 height 7
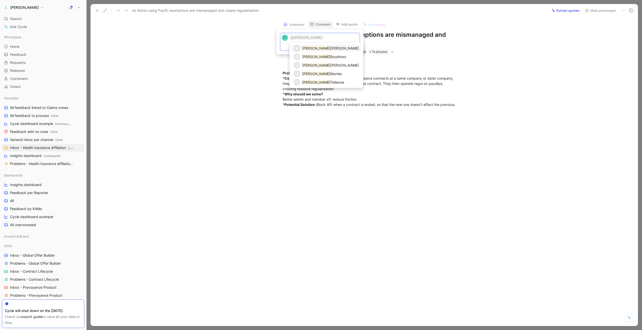
click at [330, 48] on span "[PERSON_NAME]" at bounding box center [344, 48] width 28 height 4
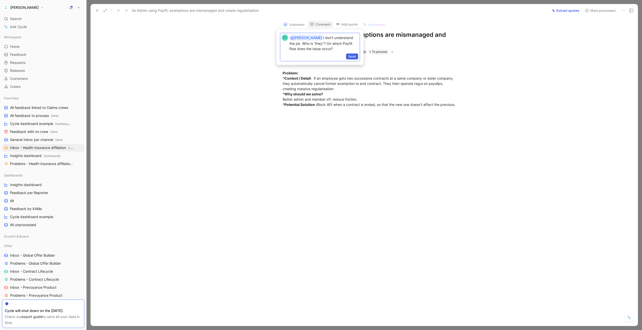
click at [353, 56] on span "Send" at bounding box center [352, 56] width 8 height 5
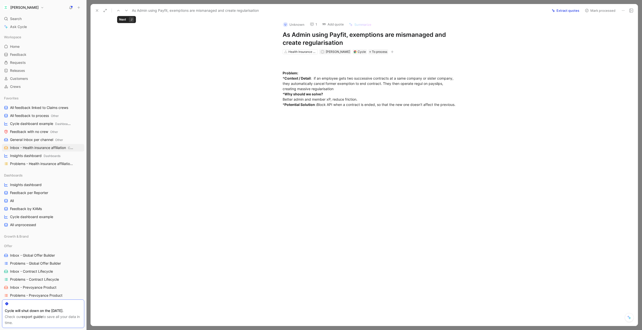
click at [126, 10] on icon at bounding box center [126, 11] width 4 height 4
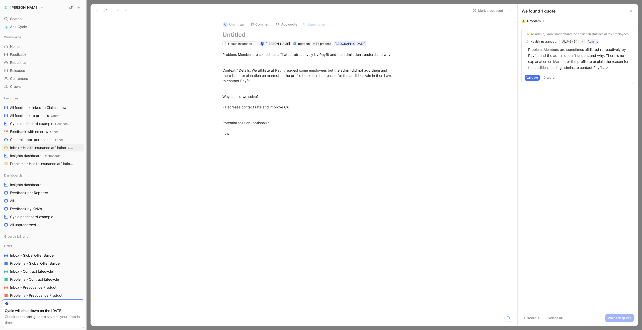
click at [530, 77] on button "Validate" at bounding box center [531, 78] width 15 height 6
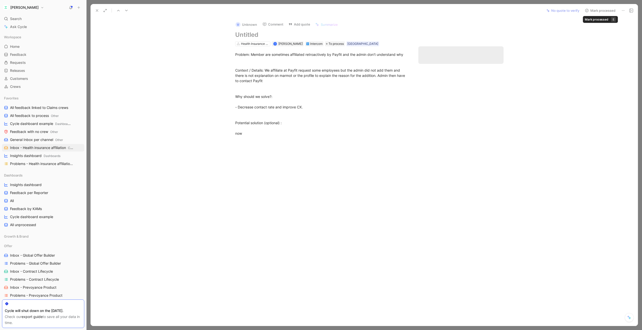
click at [594, 11] on button "Mark processed" at bounding box center [599, 10] width 35 height 7
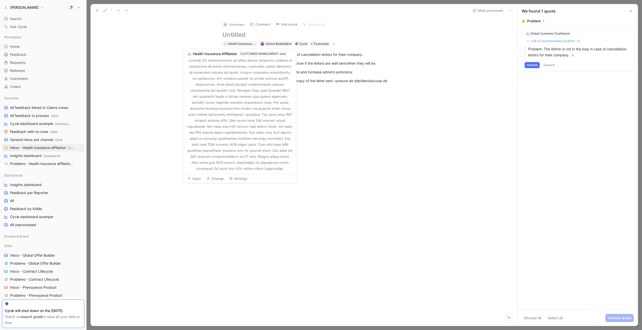
click at [236, 45] on div "Health Insurance Affiliation" at bounding box center [242, 43] width 28 height 5
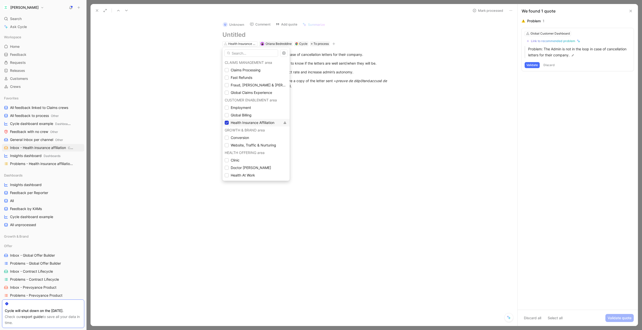
click at [227, 123] on icon at bounding box center [226, 122] width 3 height 3
click at [245, 53] on input "text" at bounding box center [251, 53] width 54 height 8
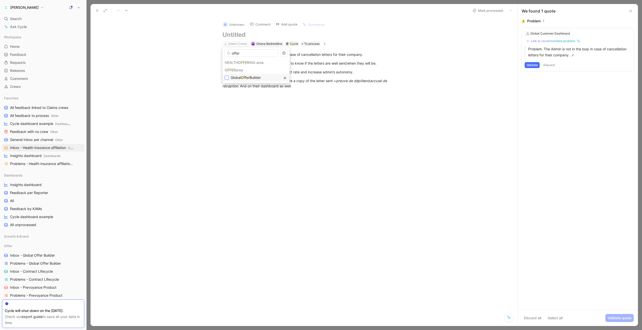
click at [227, 79] on div at bounding box center [227, 78] width 4 height 4
click at [244, 55] on input "offer" at bounding box center [251, 53] width 54 height 8
type input "o"
type input "contra"
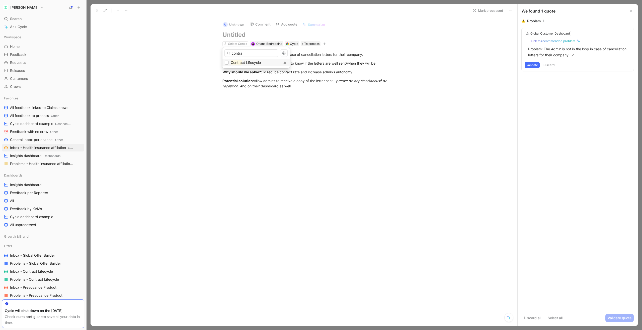
click at [233, 62] on mark "Contra" at bounding box center [236, 62] width 11 height 4
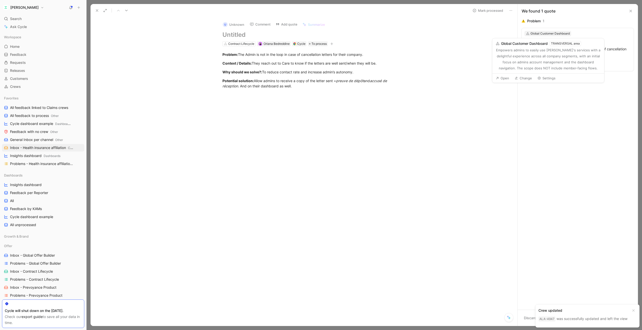
click at [564, 34] on div "Global Customer Dashboard" at bounding box center [549, 33] width 39 height 5
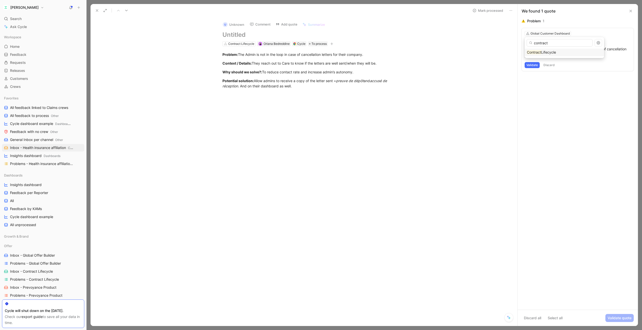
type input "contract"
click at [545, 53] on span "Lifecycle" at bounding box center [548, 52] width 15 height 4
click at [127, 11] on use at bounding box center [126, 11] width 3 height 2
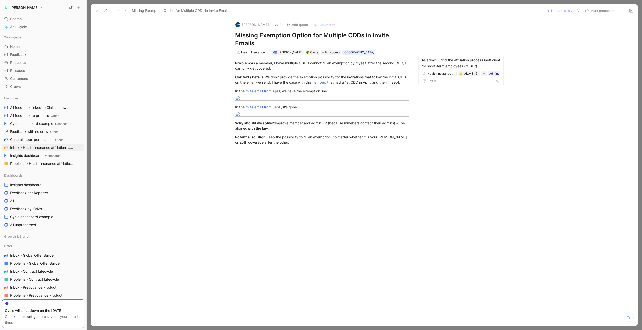
click at [127, 11] on use at bounding box center [126, 11] width 3 height 2
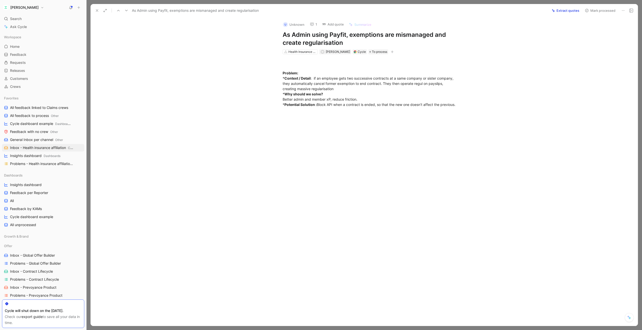
click at [127, 11] on use at bounding box center [126, 11] width 3 height 2
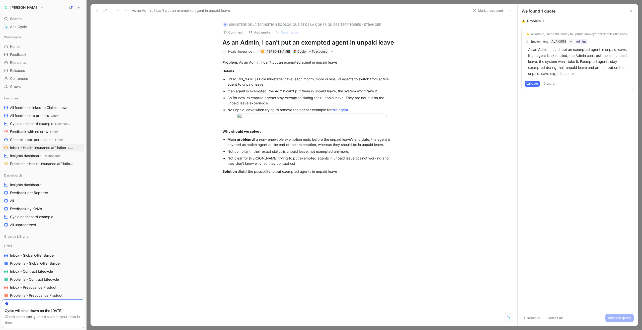
click at [260, 33] on button "Add quote" at bounding box center [259, 32] width 26 height 7
click at [240, 31] on button "Comment" at bounding box center [232, 32] width 25 height 7
click at [246, 57] on div "[PERSON_NAME]" at bounding box center [242, 56] width 44 height 6
click at [264, 56] on span "Send" at bounding box center [265, 53] width 8 height 5
click at [533, 83] on button "Validate" at bounding box center [531, 84] width 15 height 6
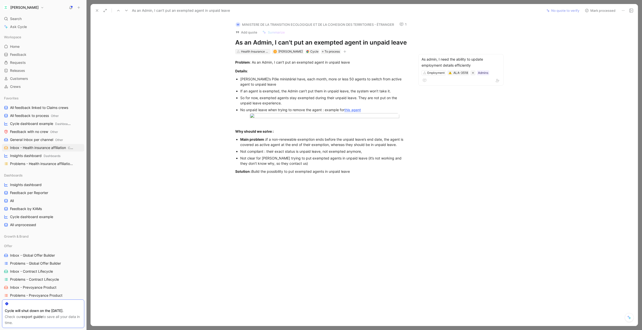
click at [258, 52] on div "Health Insurance Affiliation" at bounding box center [255, 51] width 28 height 5
type input "employm"
click at [237, 70] on div "Employm ent" at bounding box center [268, 71] width 67 height 8
click at [590, 12] on button "Mark processed" at bounding box center [599, 10] width 35 height 7
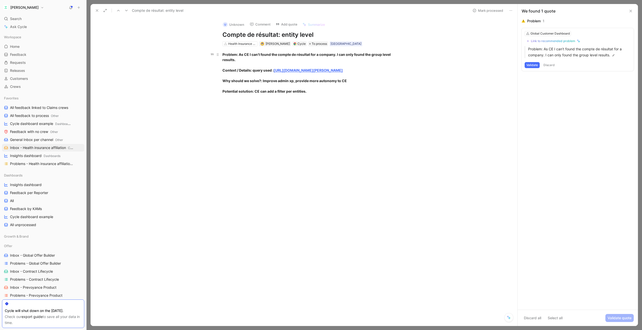
click at [300, 69] on strong "[URL][DOMAIN_NAME][PERSON_NAME]" at bounding box center [307, 70] width 69 height 4
click at [279, 71] on strong "[URL][DOMAIN_NAME][PERSON_NAME]" at bounding box center [307, 70] width 69 height 4
click at [265, 25] on button "Comment" at bounding box center [259, 24] width 25 height 7
click at [266, 25] on button "Comment" at bounding box center [259, 24] width 25 height 7
click at [270, 48] on span "[PERSON_NAME]" at bounding box center [284, 48] width 28 height 4
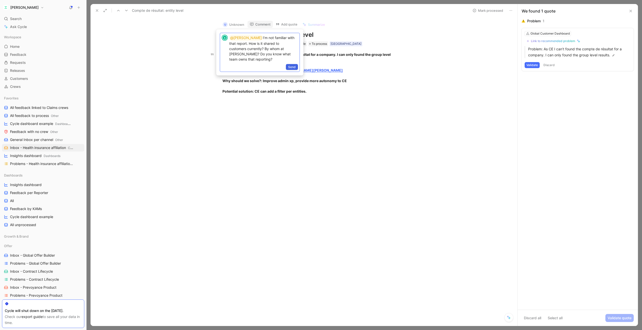
click at [291, 65] on span "Send" at bounding box center [292, 67] width 8 height 5
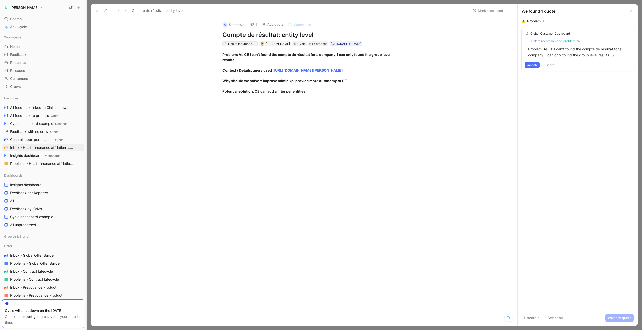
click at [238, 44] on div "Health Insurance Affiliation" at bounding box center [242, 43] width 28 height 5
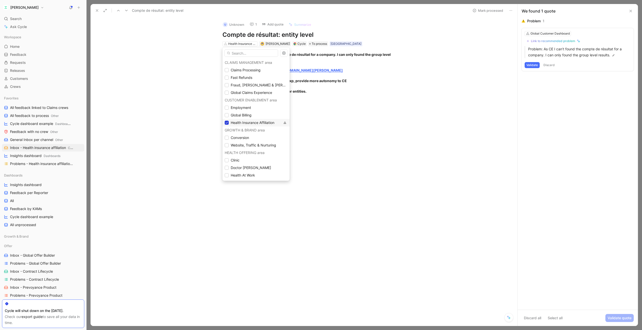
click at [226, 124] on icon at bounding box center [226, 122] width 3 height 3
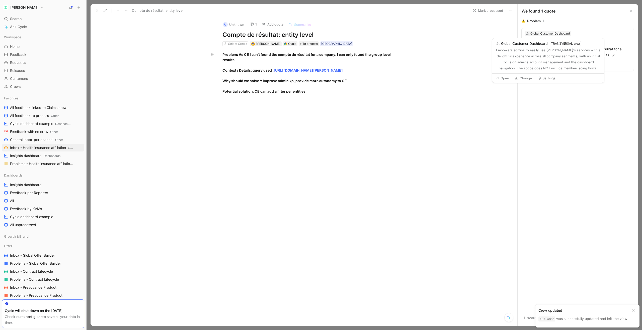
click at [546, 35] on div "Global Customer Dashboard" at bounding box center [549, 33] width 39 height 5
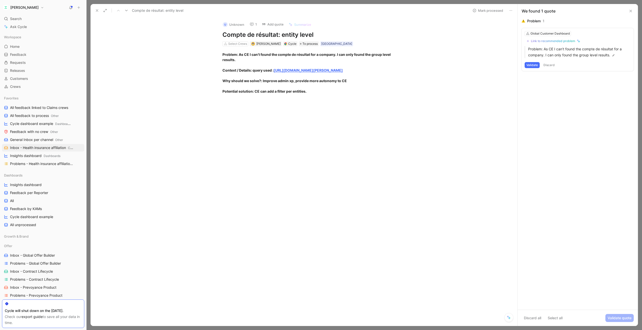
click at [449, 121] on div at bounding box center [309, 148] width 416 height 99
click at [125, 11] on icon at bounding box center [126, 11] width 4 height 4
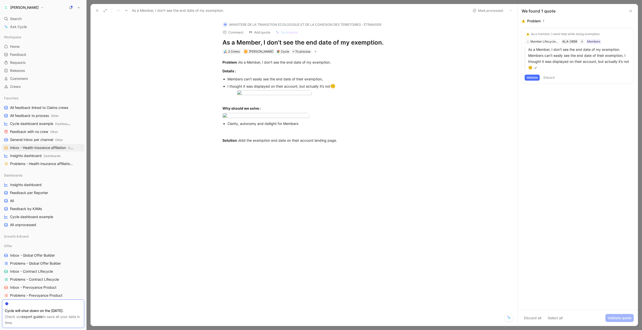
click at [228, 50] on div "2 Crews" at bounding box center [234, 51] width 12 height 5
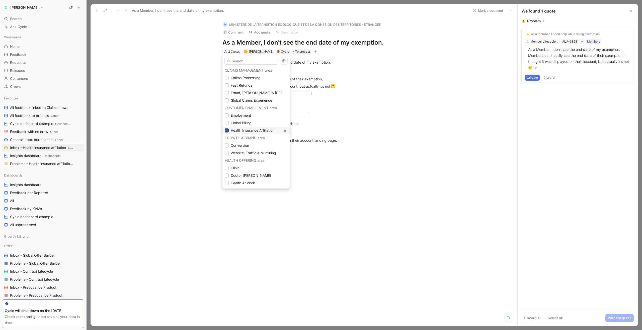
click at [225, 131] on icon at bounding box center [226, 130] width 3 height 3
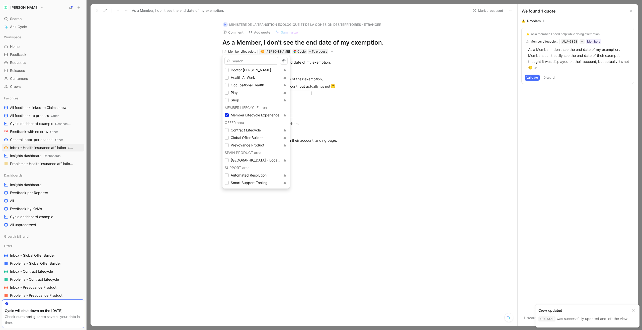
scroll to position [127, 0]
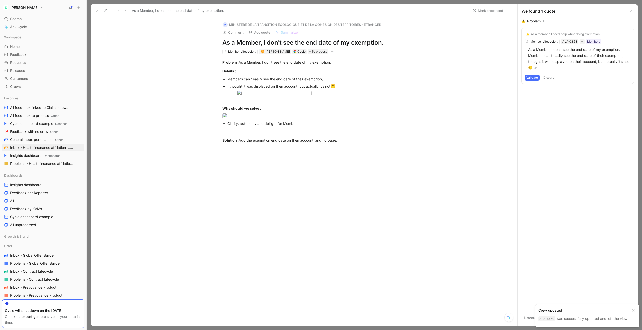
click at [126, 11] on use at bounding box center [126, 11] width 3 height 2
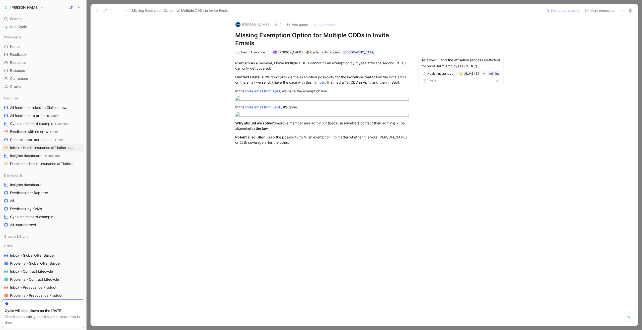
click at [98, 10] on icon at bounding box center [97, 11] width 4 height 4
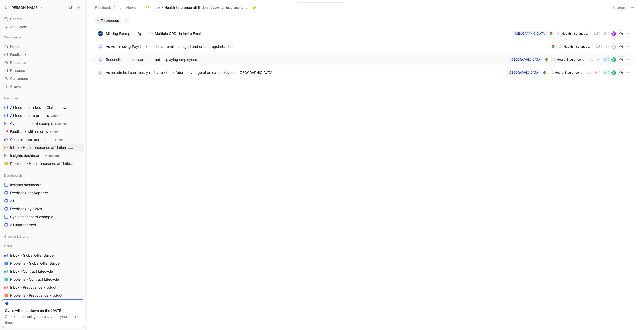
click at [198, 59] on span "Reconciliation tool search bar not displaying employees" at bounding box center [306, 60] width 401 height 6
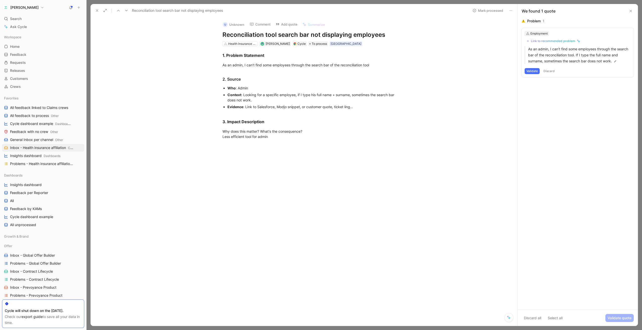
click at [533, 33] on div "Employment" at bounding box center [538, 33] width 17 height 5
type input "health"
click at [534, 53] on mark "Health" at bounding box center [531, 52] width 11 height 4
click at [553, 42] on div "Link to recommended problem" at bounding box center [552, 41] width 44 height 4
click at [548, 42] on div "Link to recommended problem" at bounding box center [552, 41] width 44 height 4
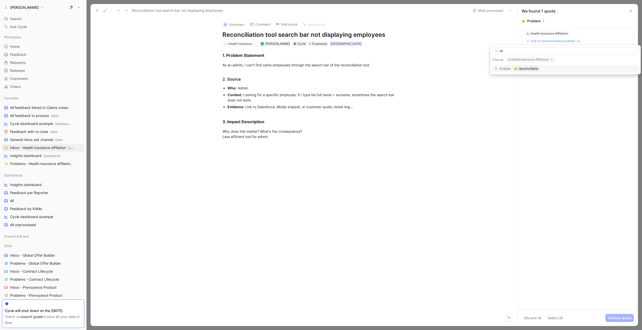
type input "r"
type input "s"
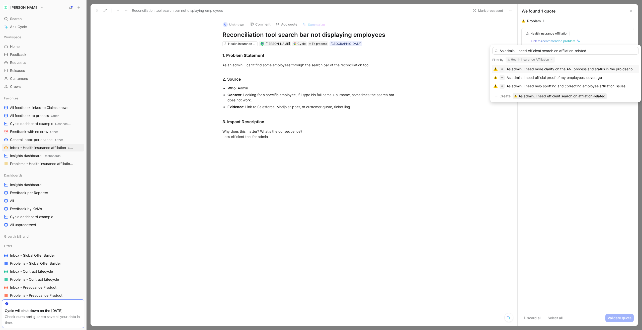
click at [564, 51] on input "As admin, I need efficient search on affiiation-related" at bounding box center [565, 51] width 146 height 8
click at [595, 50] on input "As admin, I need efficient search on affiliation-related" at bounding box center [565, 51] width 146 height 8
type input "As admin, I need efficient search on affiliation-related information"
click at [528, 97] on span "As admin, I need efficient search on affiliation-related information" at bounding box center [571, 96] width 107 height 6
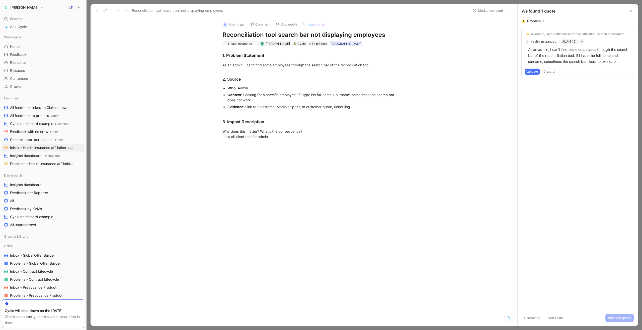
click at [529, 71] on button "Validate" at bounding box center [531, 72] width 15 height 6
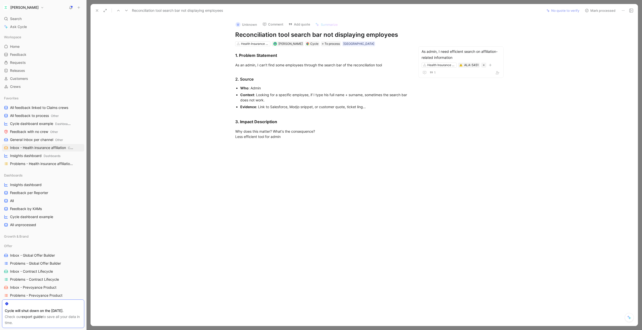
click at [595, 12] on button "Mark processed" at bounding box center [599, 10] width 35 height 7
click at [96, 10] on icon at bounding box center [97, 11] width 4 height 4
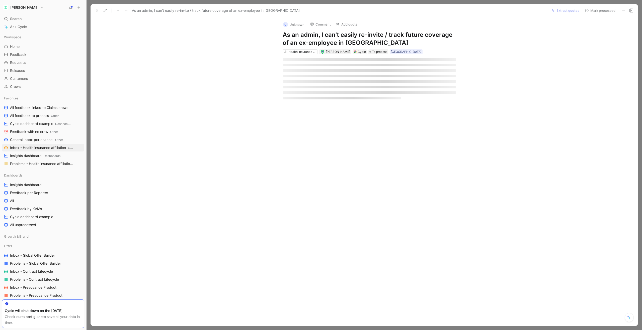
click at [177, 60] on div at bounding box center [369, 78] width 536 height 49
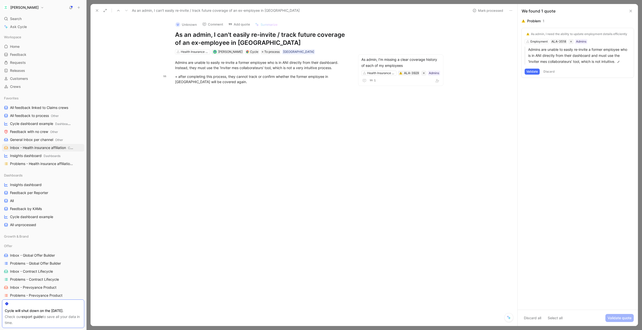
click at [528, 71] on button "Validate" at bounding box center [531, 72] width 15 height 6
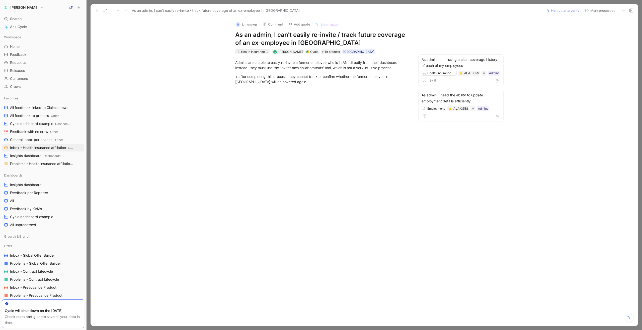
click at [258, 51] on div "Health Insurance Affiliation" at bounding box center [255, 51] width 28 height 5
type input "employm"
click at [239, 70] on icon at bounding box center [239, 70] width 3 height 3
drag, startPoint x: 263, startPoint y: 62, endPoint x: 238, endPoint y: 61, distance: 25.1
click at [238, 61] on input "employm" at bounding box center [264, 61] width 54 height 8
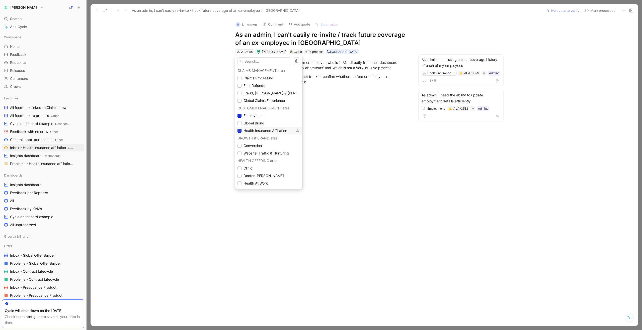
click at [239, 132] on icon at bounding box center [239, 130] width 3 height 3
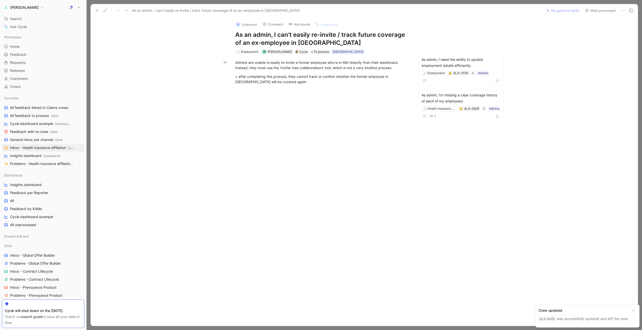
click at [589, 11] on button "Mark processed" at bounding box center [599, 10] width 35 height 7
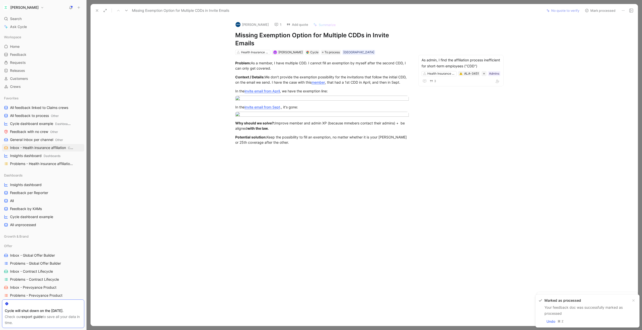
click at [96, 10] on icon at bounding box center [97, 11] width 4 height 4
